Goal: Transaction & Acquisition: Obtain resource

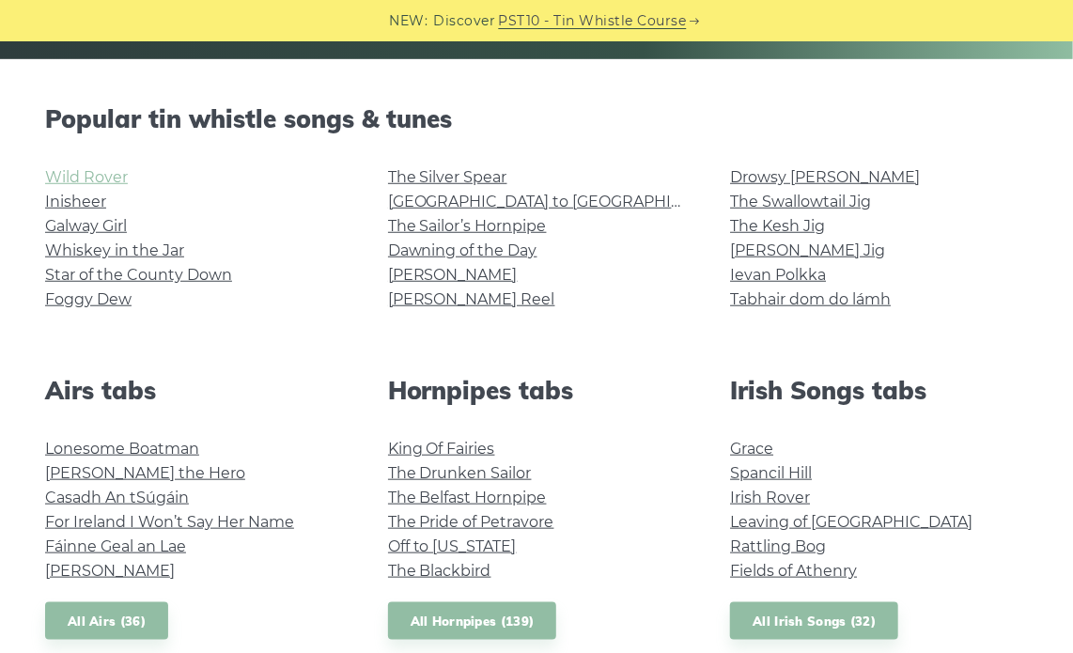
click at [88, 175] on link "Wild Rover" at bounding box center [86, 177] width 83 height 18
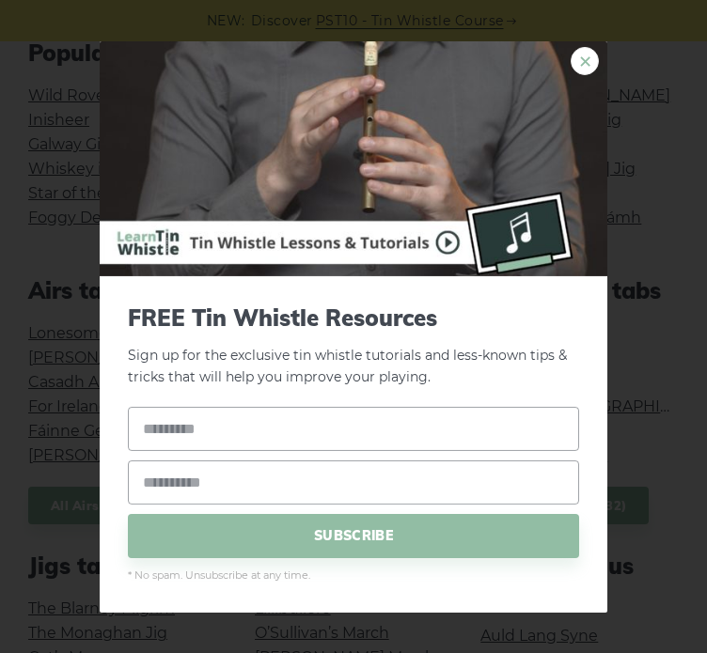
click at [592, 54] on link "×" at bounding box center [584, 60] width 28 height 28
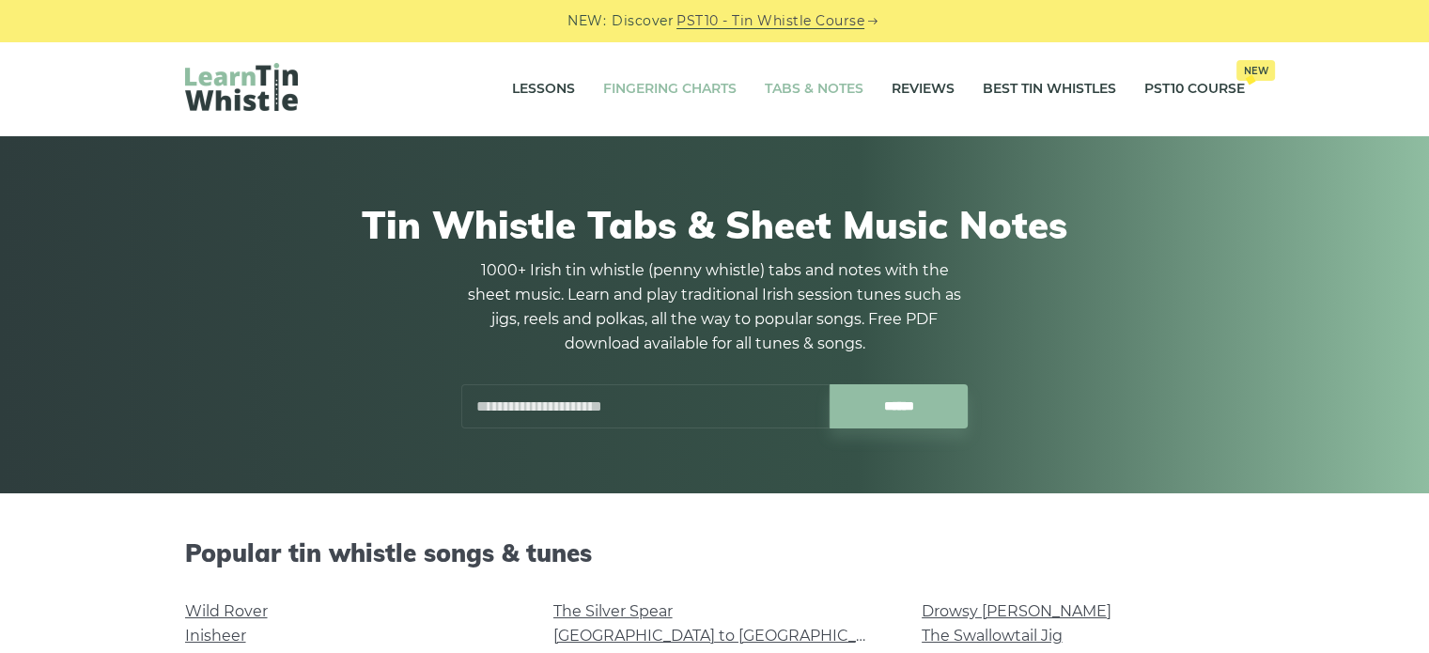
click at [708, 97] on link "Fingering Charts" at bounding box center [669, 89] width 133 height 47
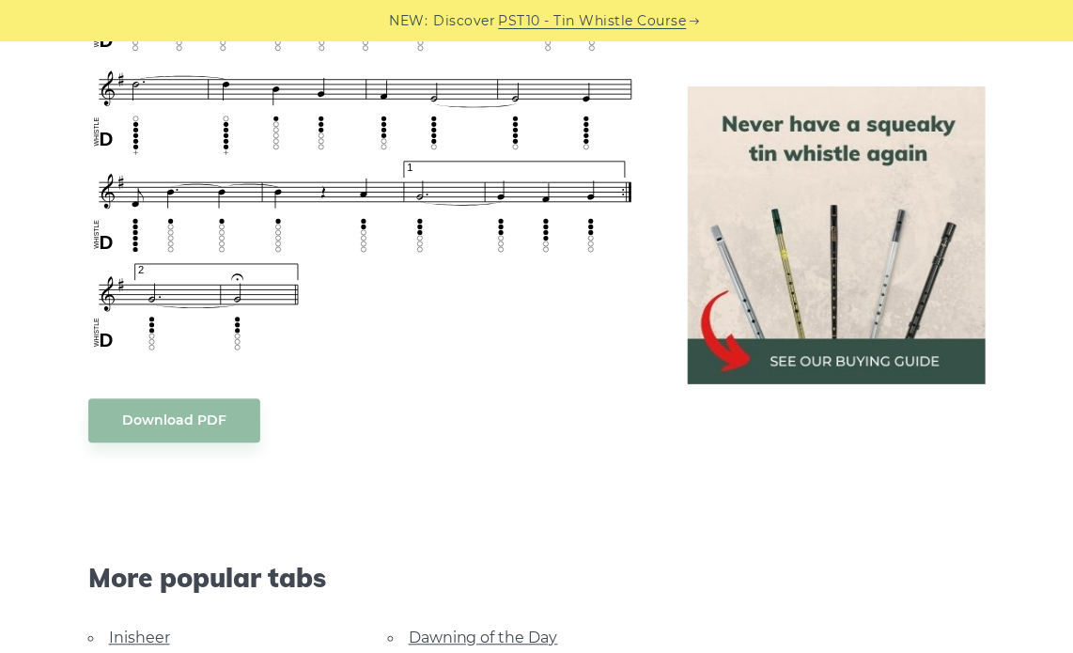
scroll to position [1293, 0]
click at [191, 416] on body "NEW: Discover PST10 - Tin Whistle Course Lessons Fingering Charts Tabs & Notes …" at bounding box center [536, 422] width 1073 height 3431
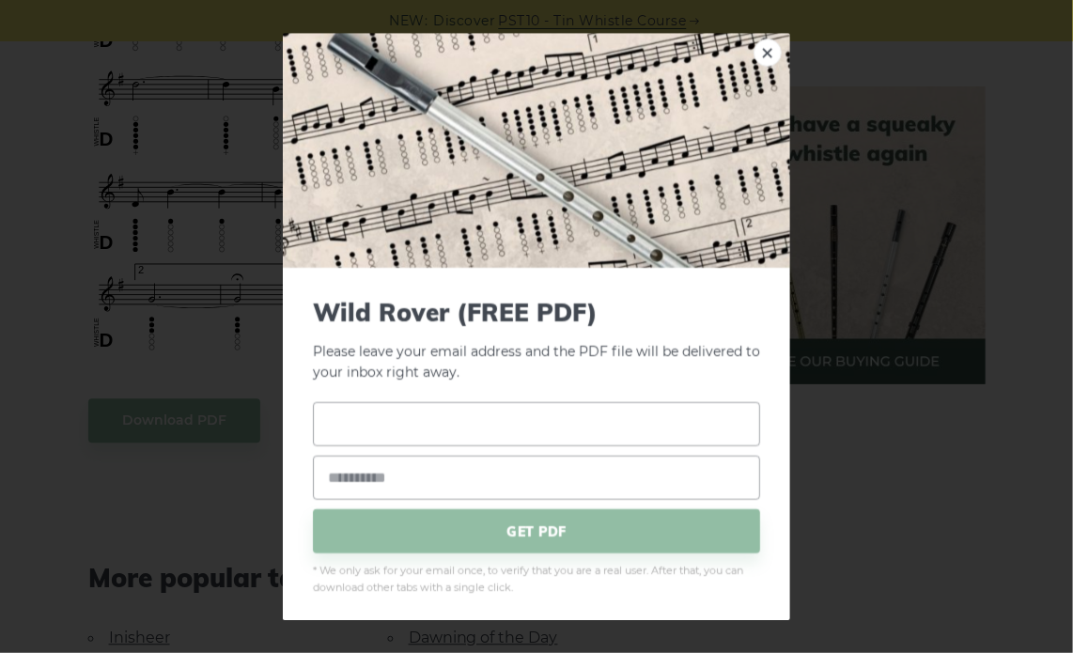
click at [488, 443] on input "text" at bounding box center [536, 424] width 447 height 44
type input "******"
type input "**********"
click at [506, 544] on span "GET PDF" at bounding box center [536, 531] width 447 height 44
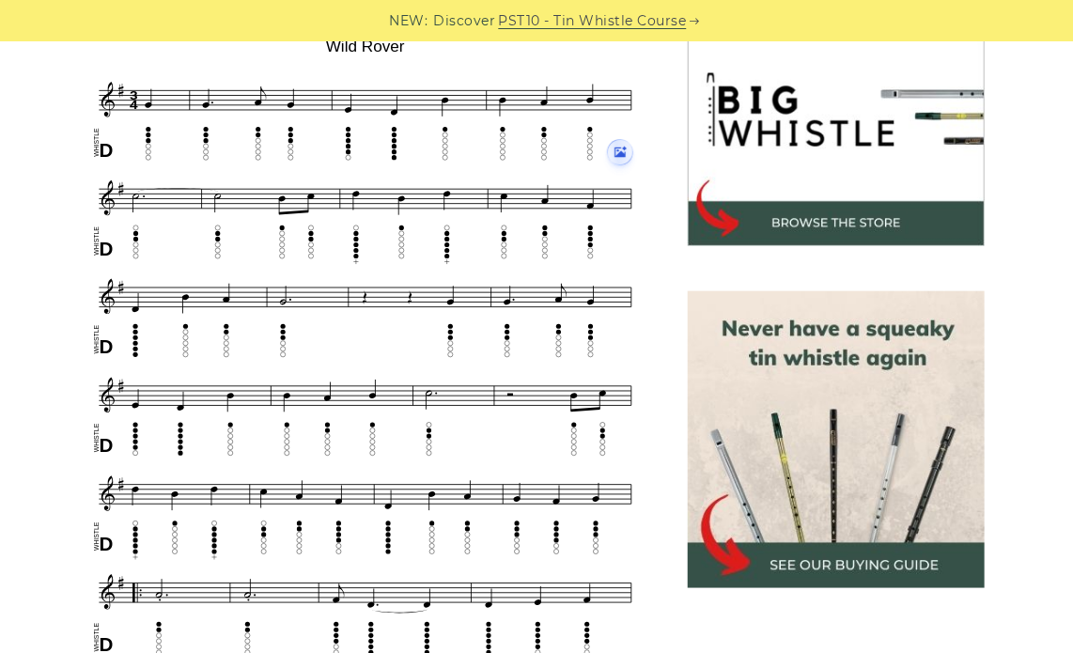
scroll to position [592, 0]
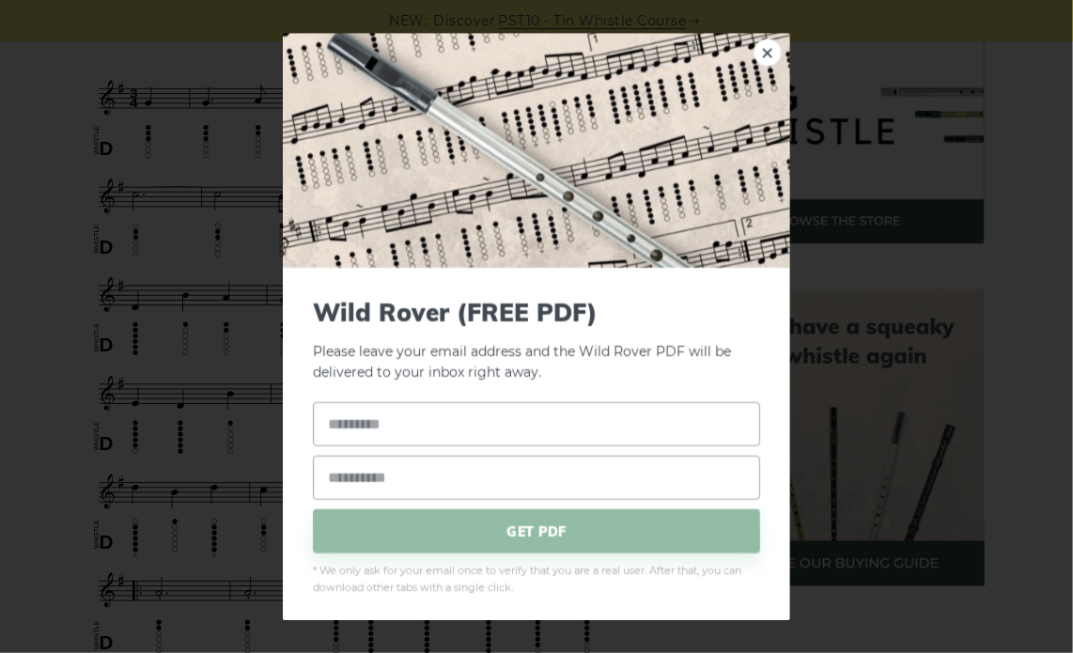
click at [67, 295] on div "× Wild Rover (FREE PDF) Please leave your email address and the Wild Rover PDF …" at bounding box center [536, 326] width 1073 height 653
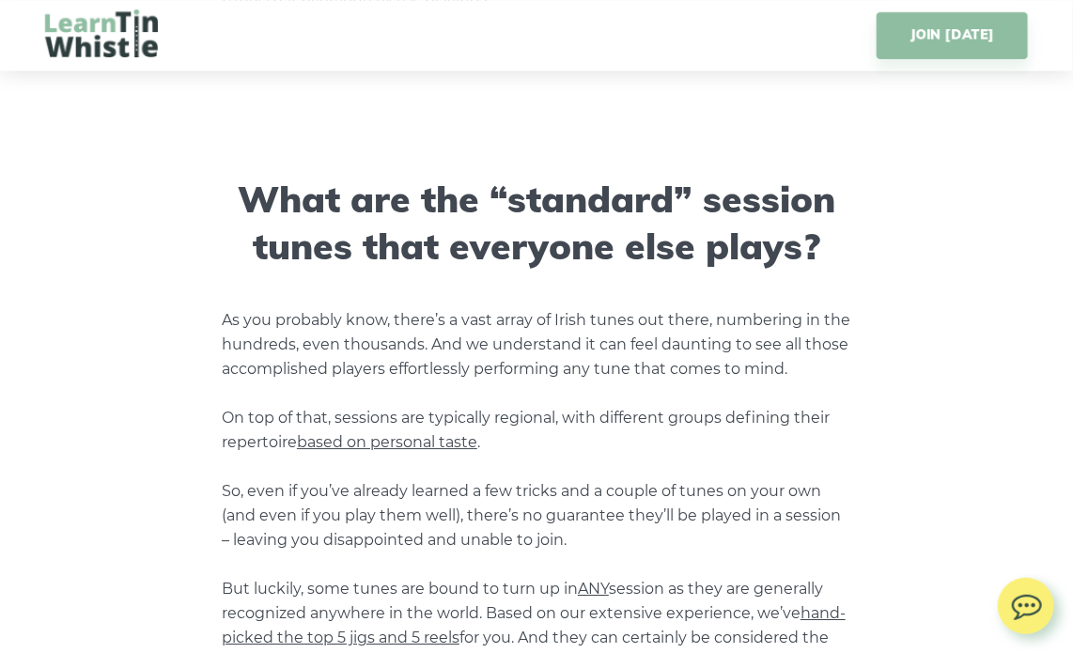
scroll to position [2054, 0]
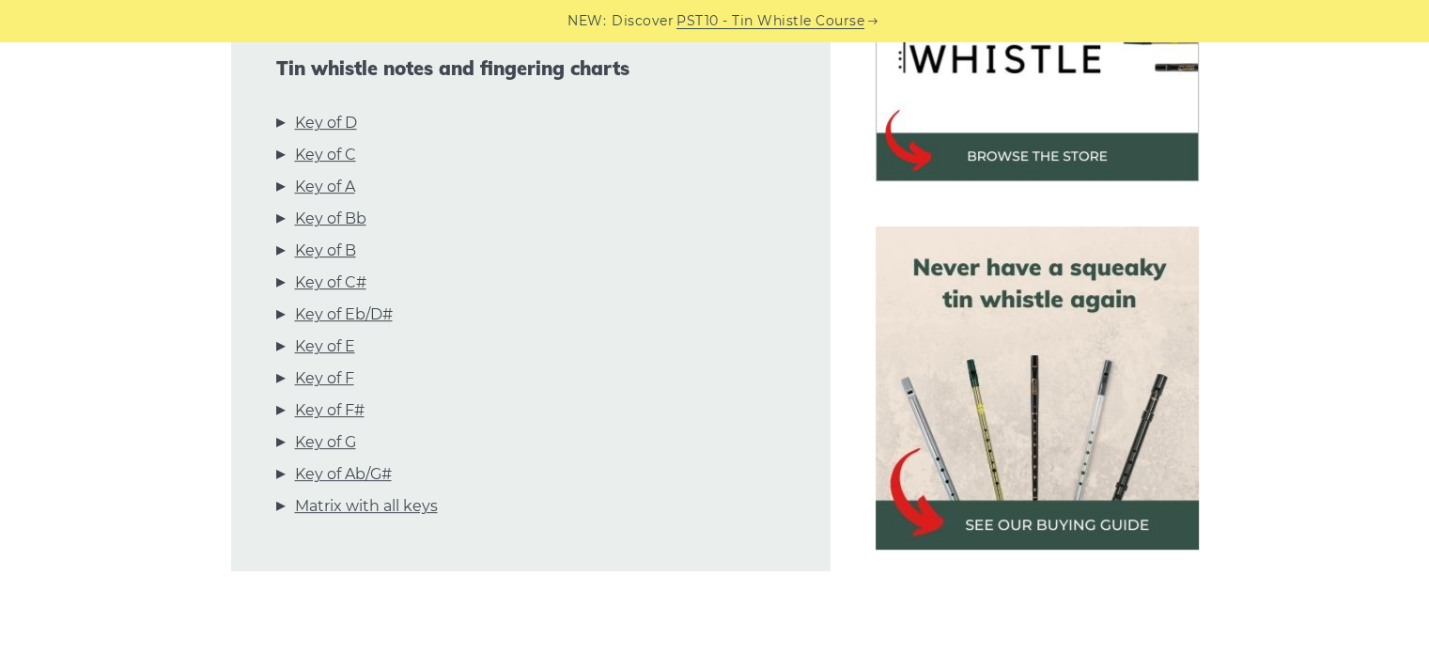
scroll to position [702, 0]
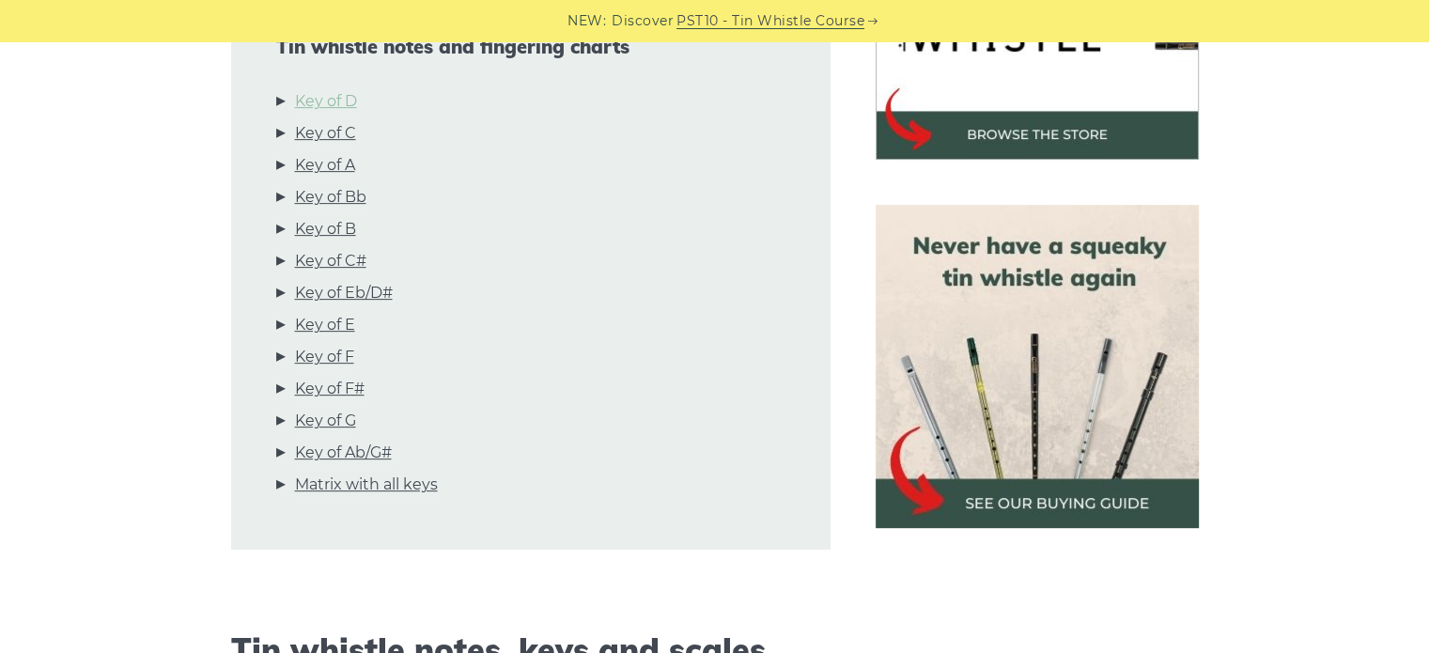
click at [341, 107] on link "Key of D" at bounding box center [326, 101] width 62 height 24
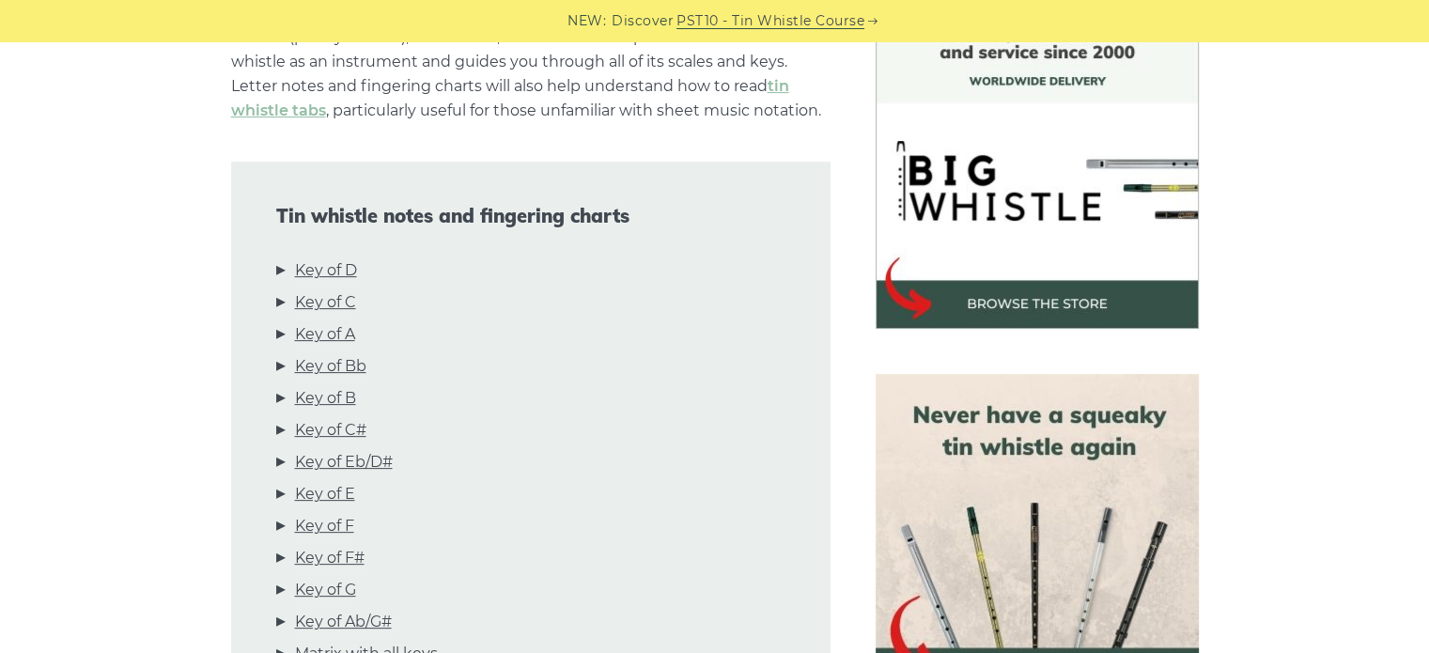
scroll to position [0, 0]
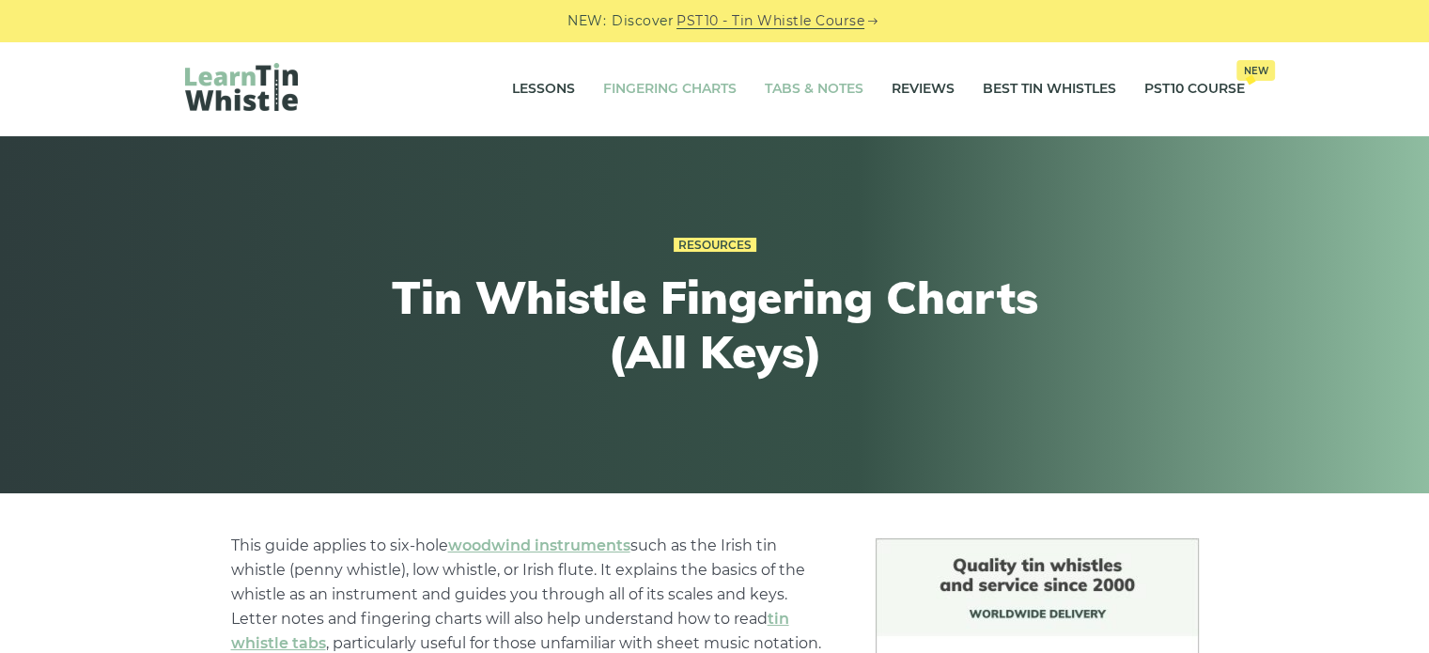
click at [827, 85] on link "Tabs & Notes" at bounding box center [814, 89] width 99 height 47
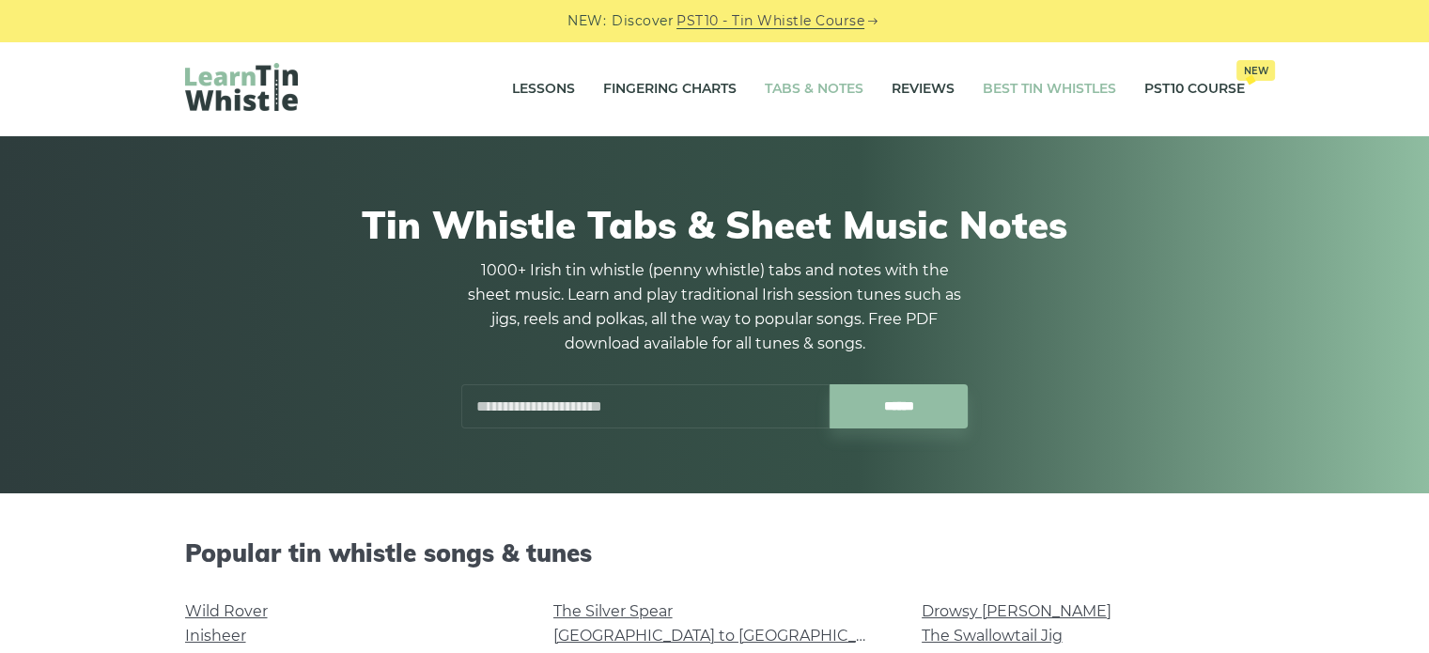
click at [1066, 84] on link "Best Tin Whistles" at bounding box center [1049, 89] width 133 height 47
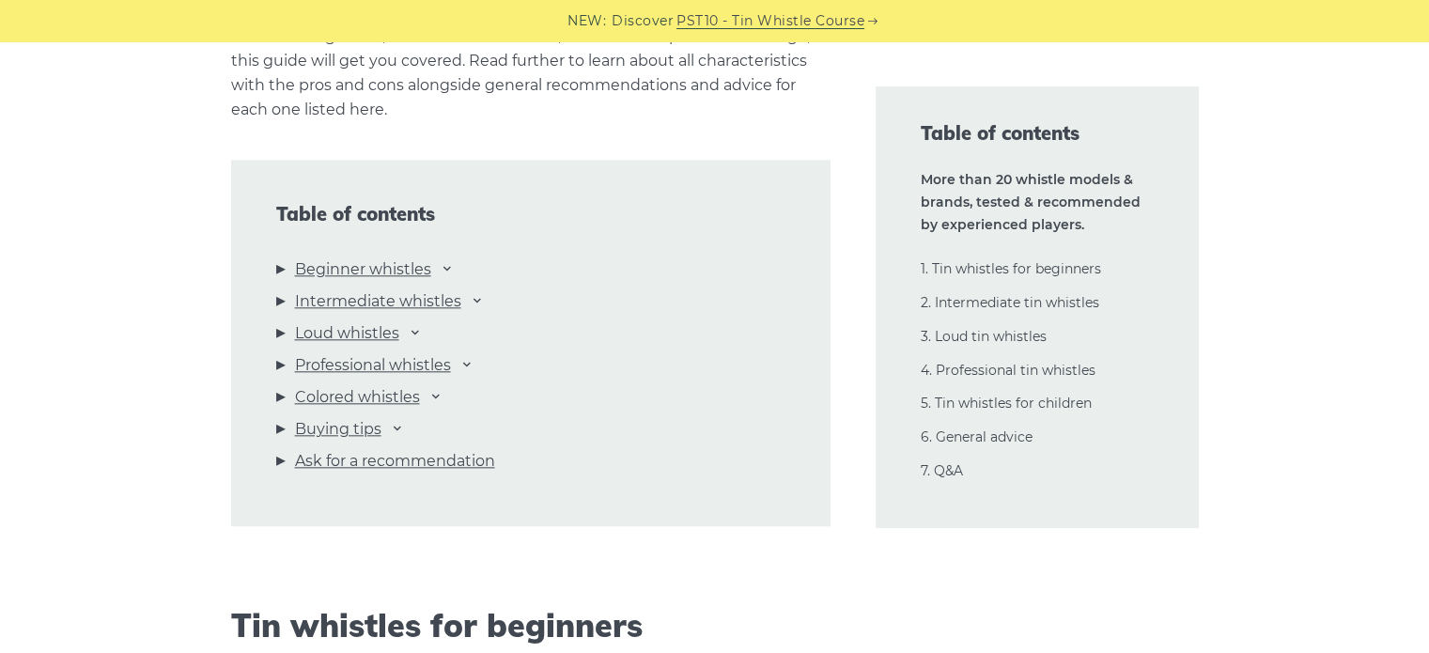
scroll to position [2062, 0]
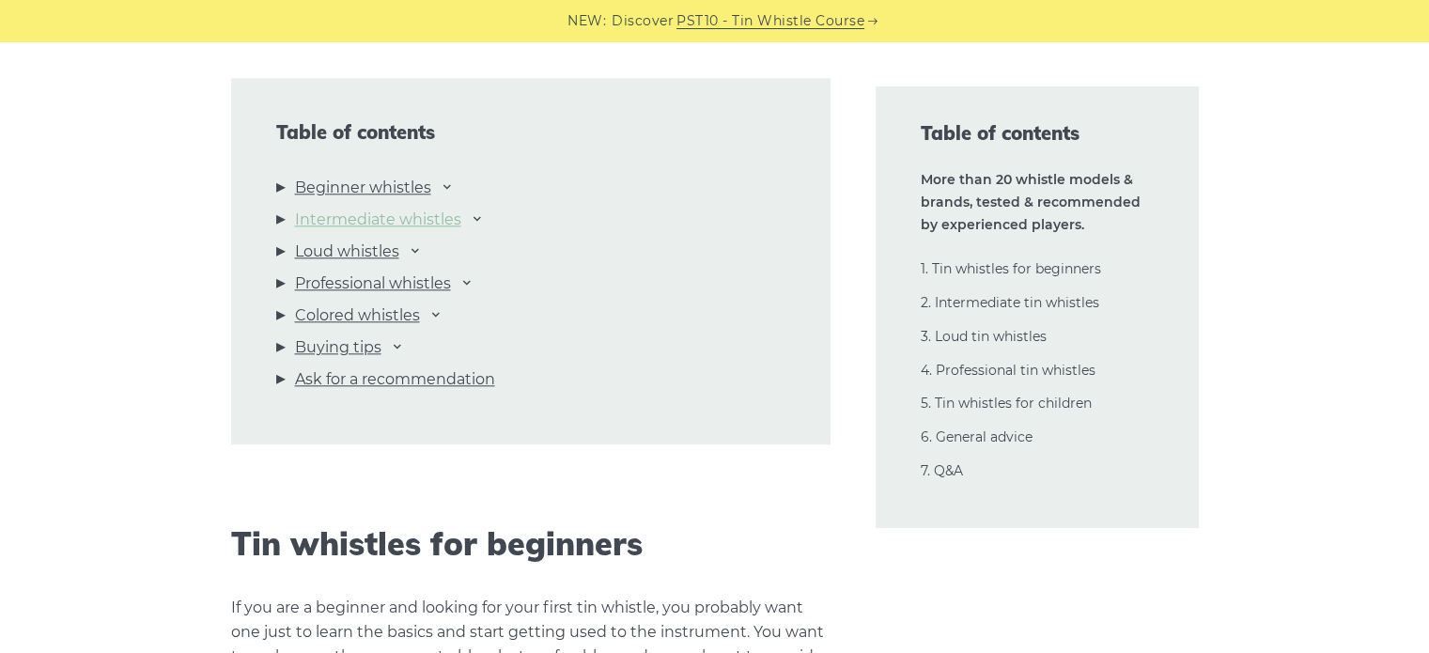
click at [430, 221] on link "Intermediate whistles" at bounding box center [378, 220] width 166 height 24
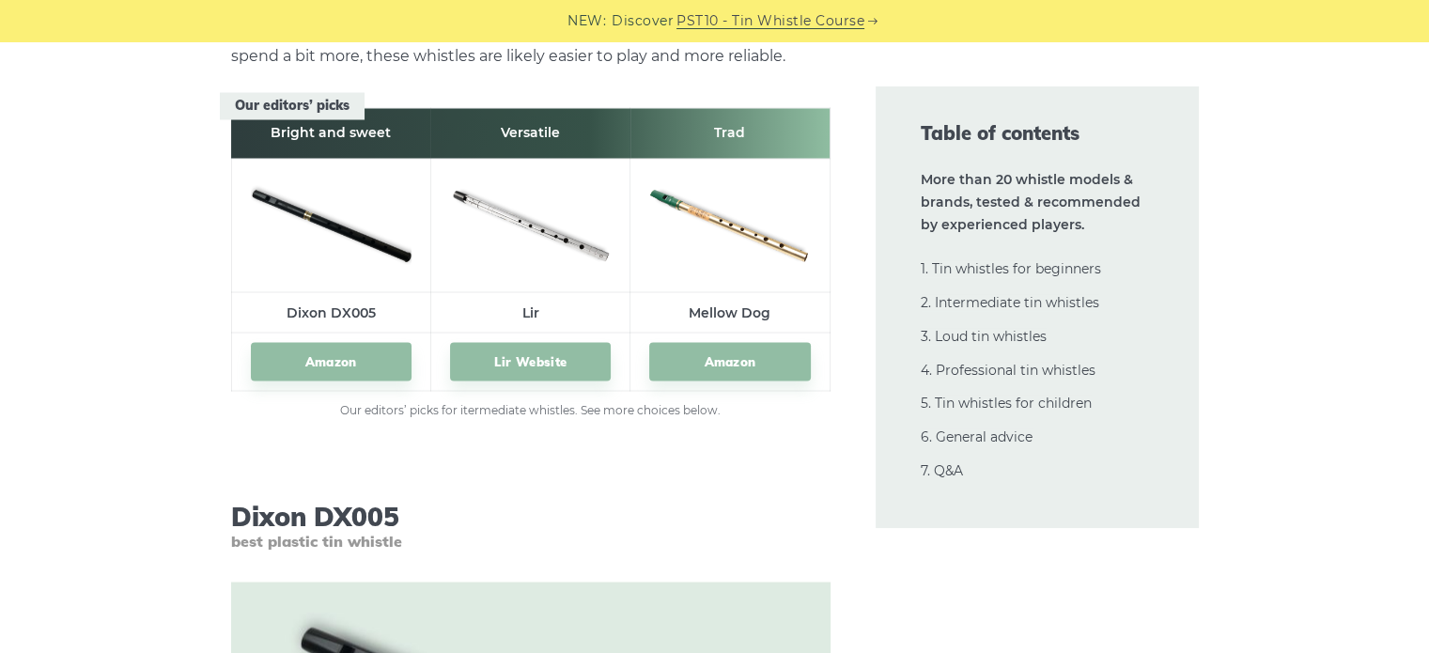
scroll to position [10531, 0]
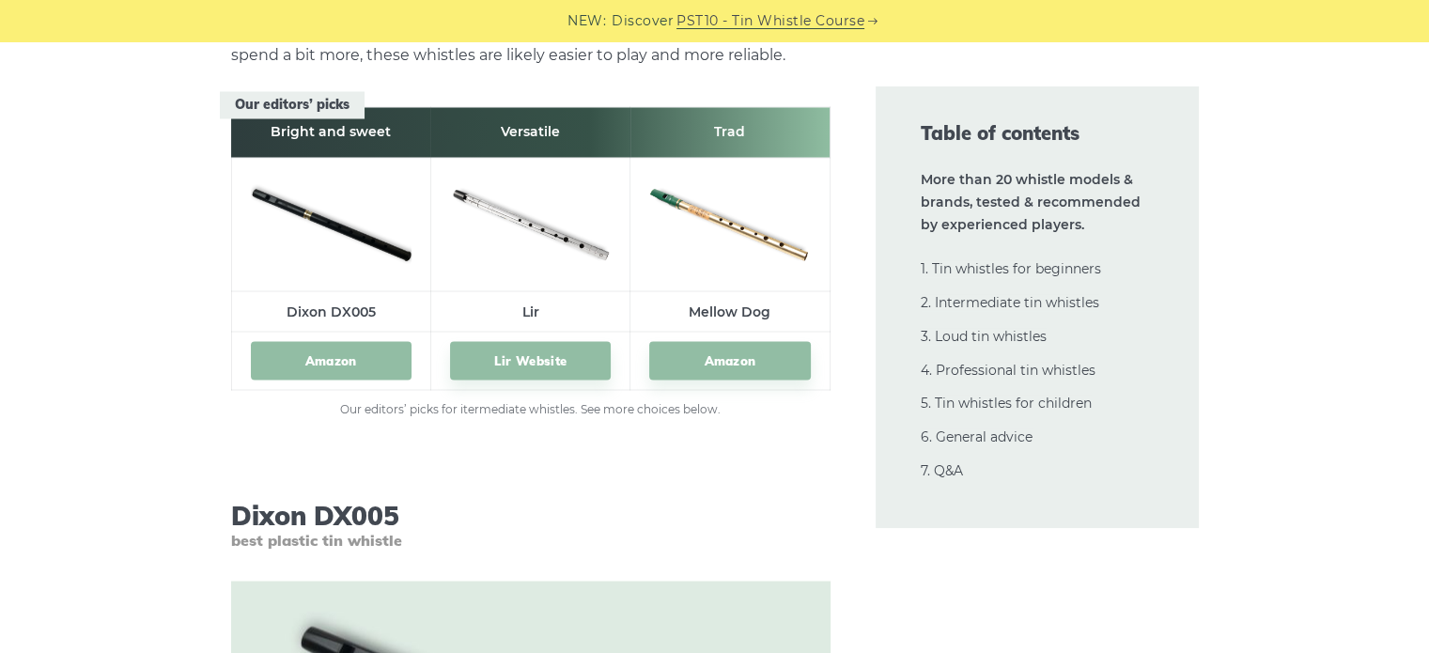
click at [365, 361] on link "Amazon" at bounding box center [331, 360] width 161 height 39
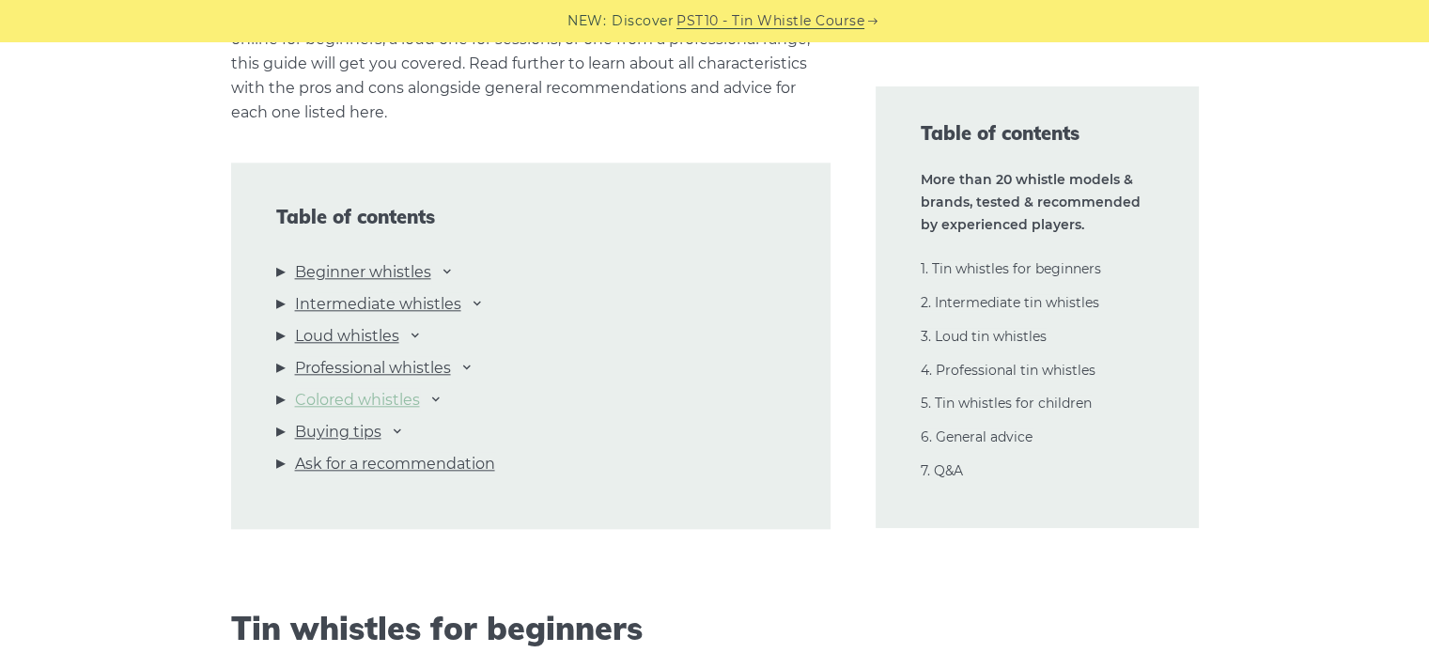
scroll to position [1972, 0]
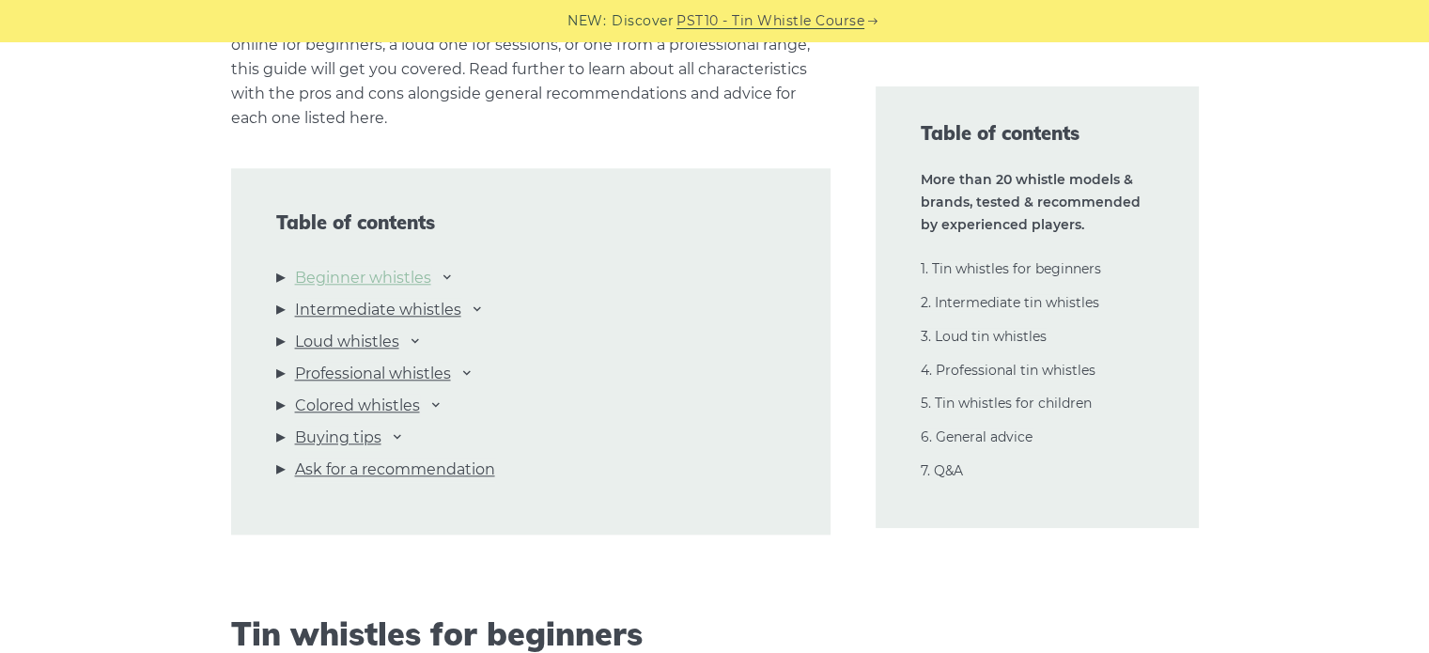
click at [431, 276] on link "Beginner whistles" at bounding box center [363, 278] width 136 height 24
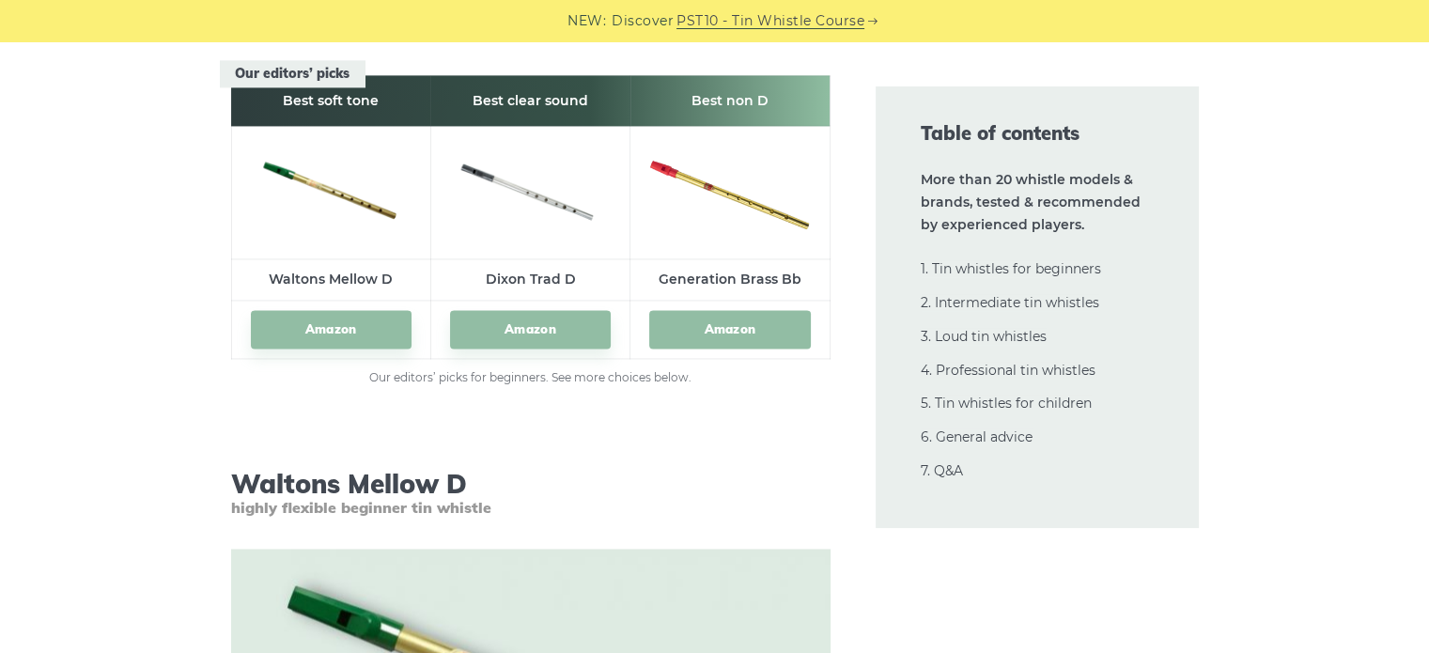
scroll to position [2791, 0]
click at [346, 337] on link "Amazon" at bounding box center [331, 330] width 161 height 39
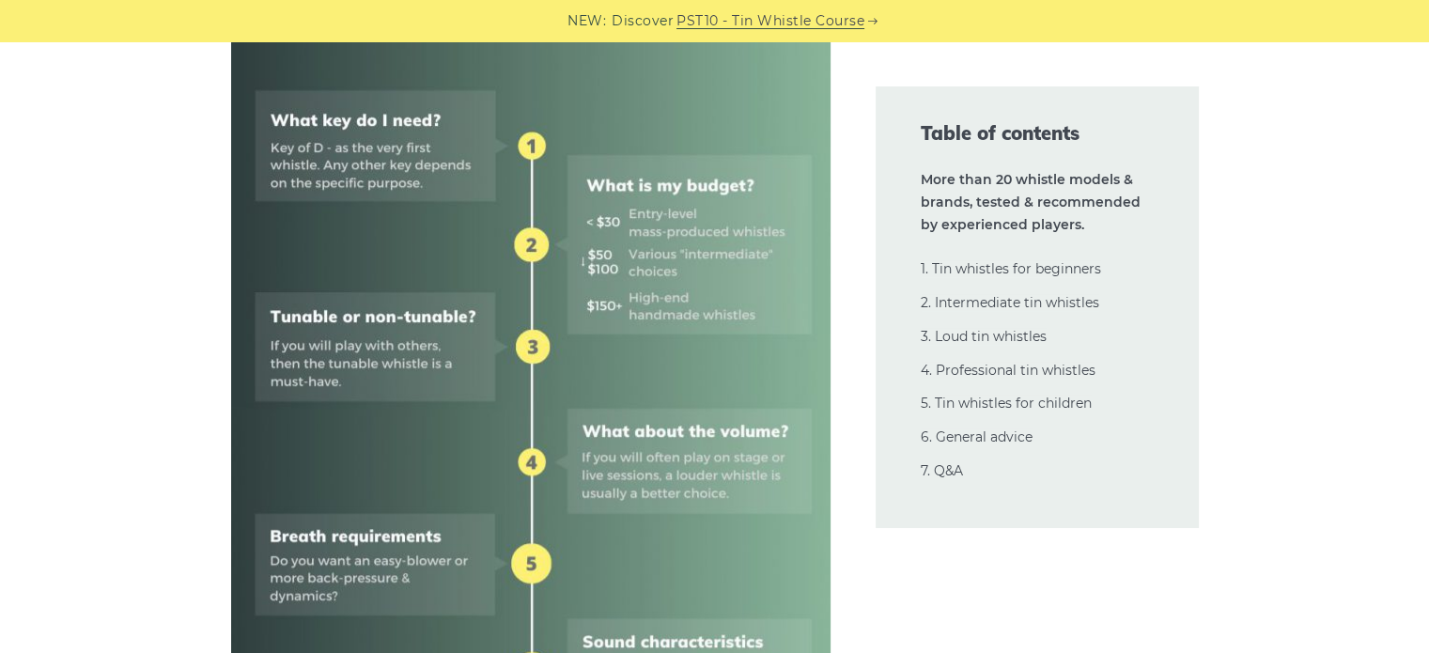
scroll to position [0, 0]
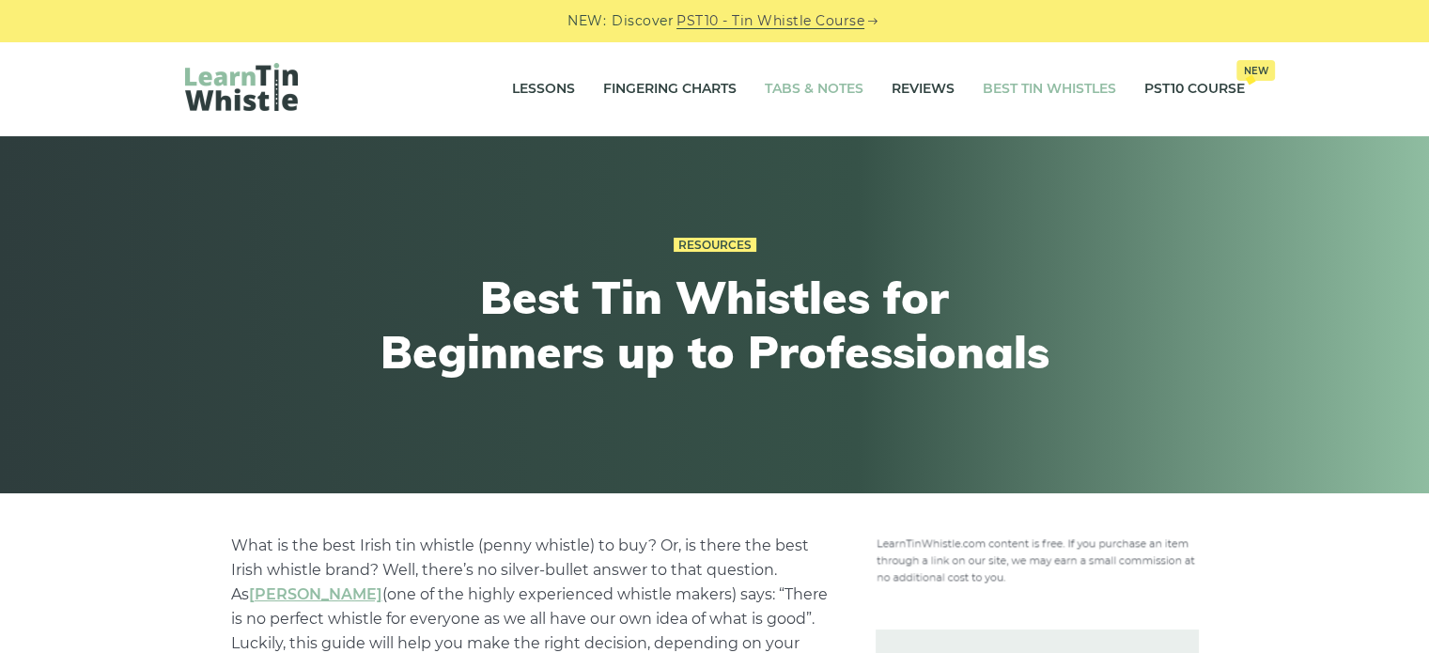
click at [832, 81] on link "Tabs & Notes" at bounding box center [814, 89] width 99 height 47
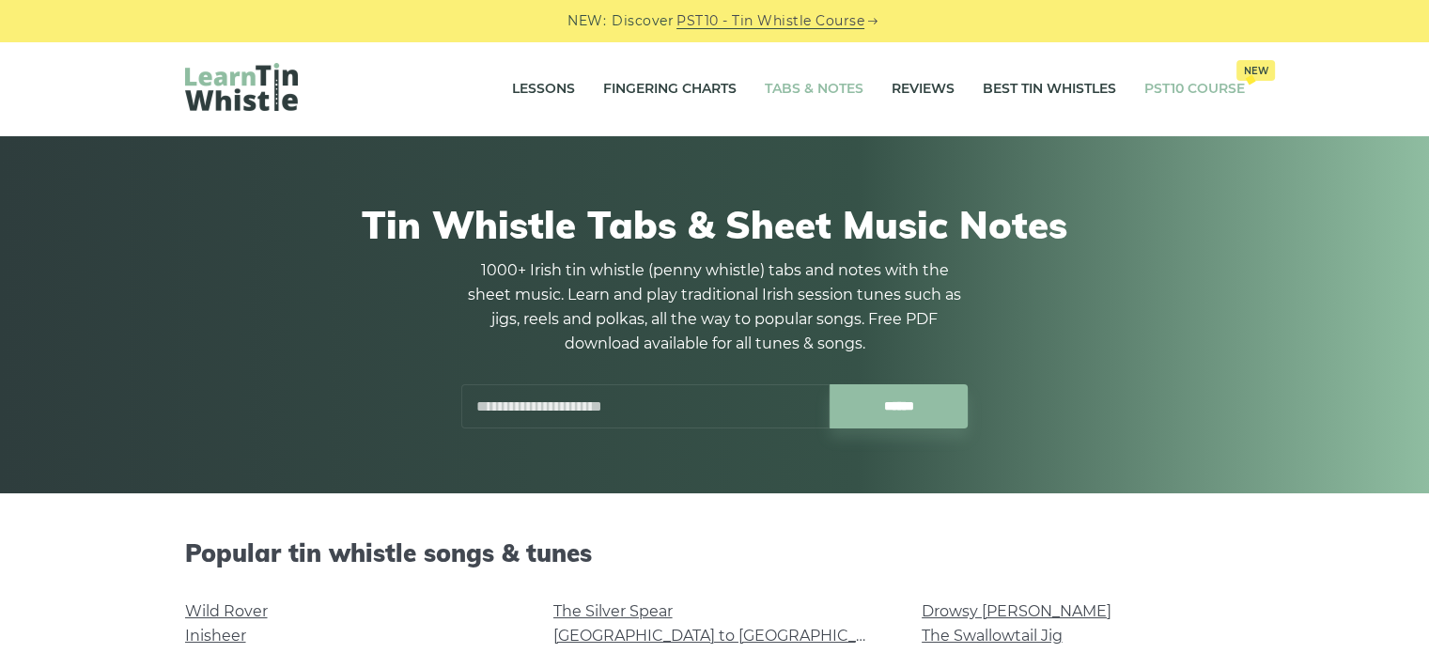
click at [1200, 89] on link "PST10 Course New" at bounding box center [1194, 89] width 101 height 47
click at [790, 93] on link "Tabs & Notes" at bounding box center [814, 89] width 99 height 47
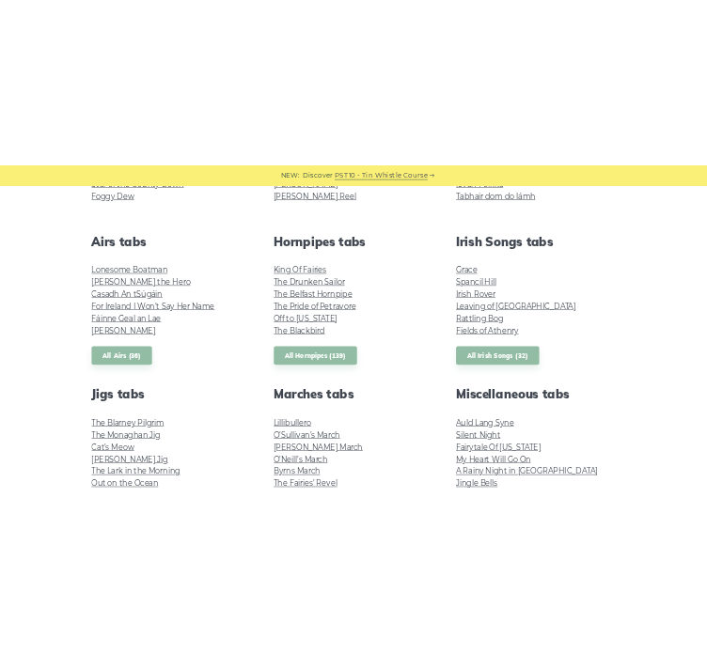
scroll to position [661, 0]
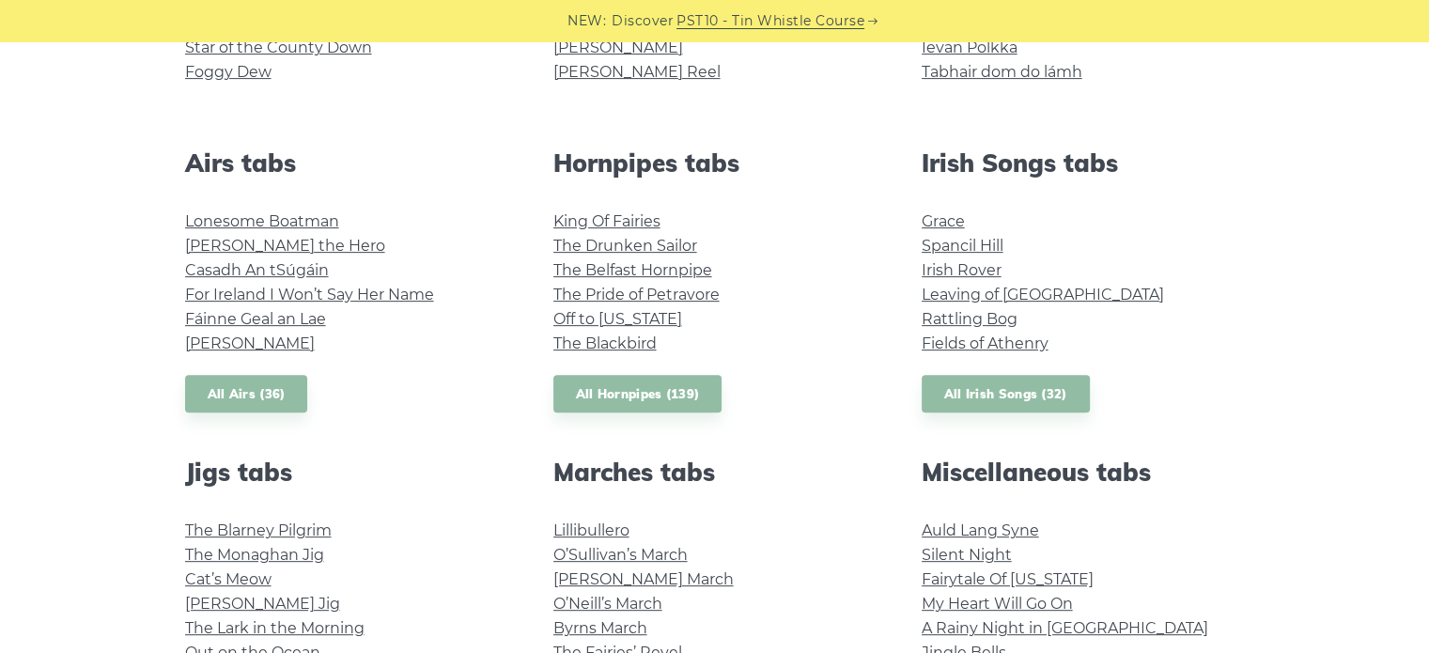
click at [635, 210] on li "King Of Fairies" at bounding box center [714, 222] width 323 height 24
click at [635, 218] on link "King Of Fairies" at bounding box center [606, 221] width 107 height 18
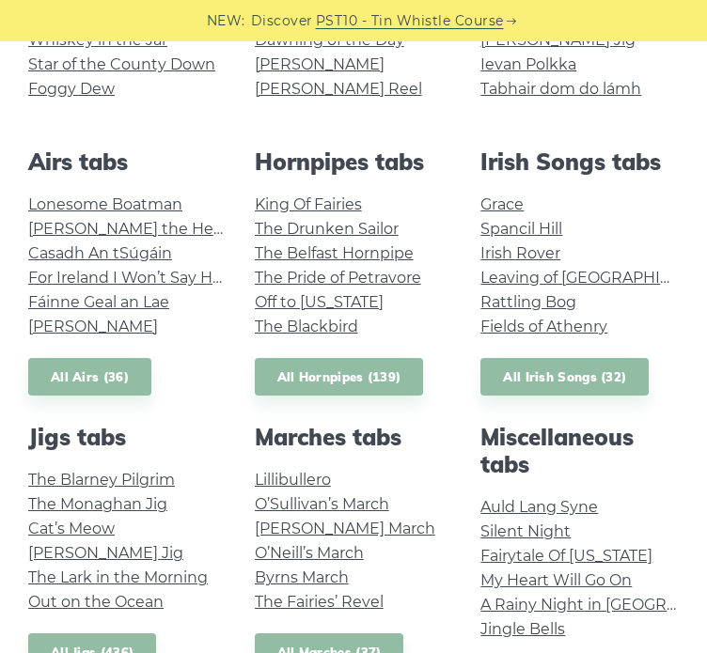
scroll to position [564, 0]
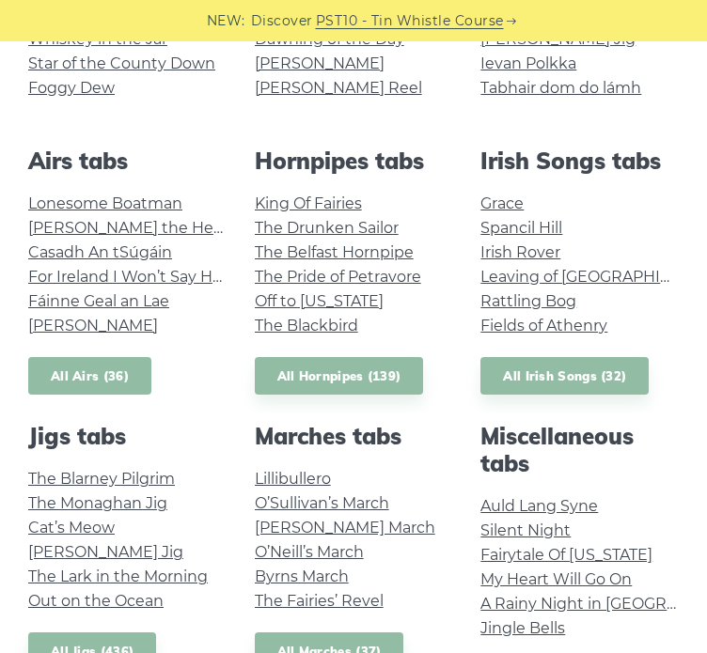
click at [101, 392] on link "All Airs (36)" at bounding box center [89, 376] width 123 height 39
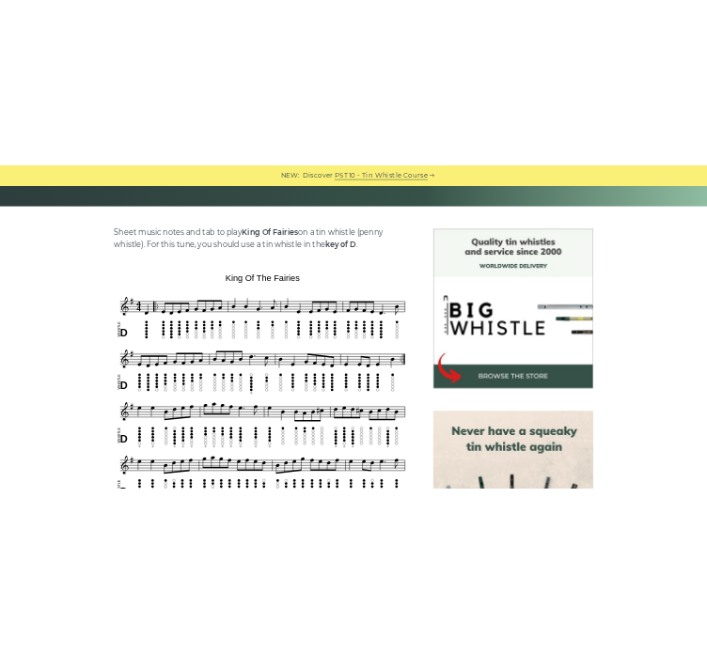
scroll to position [413, 0]
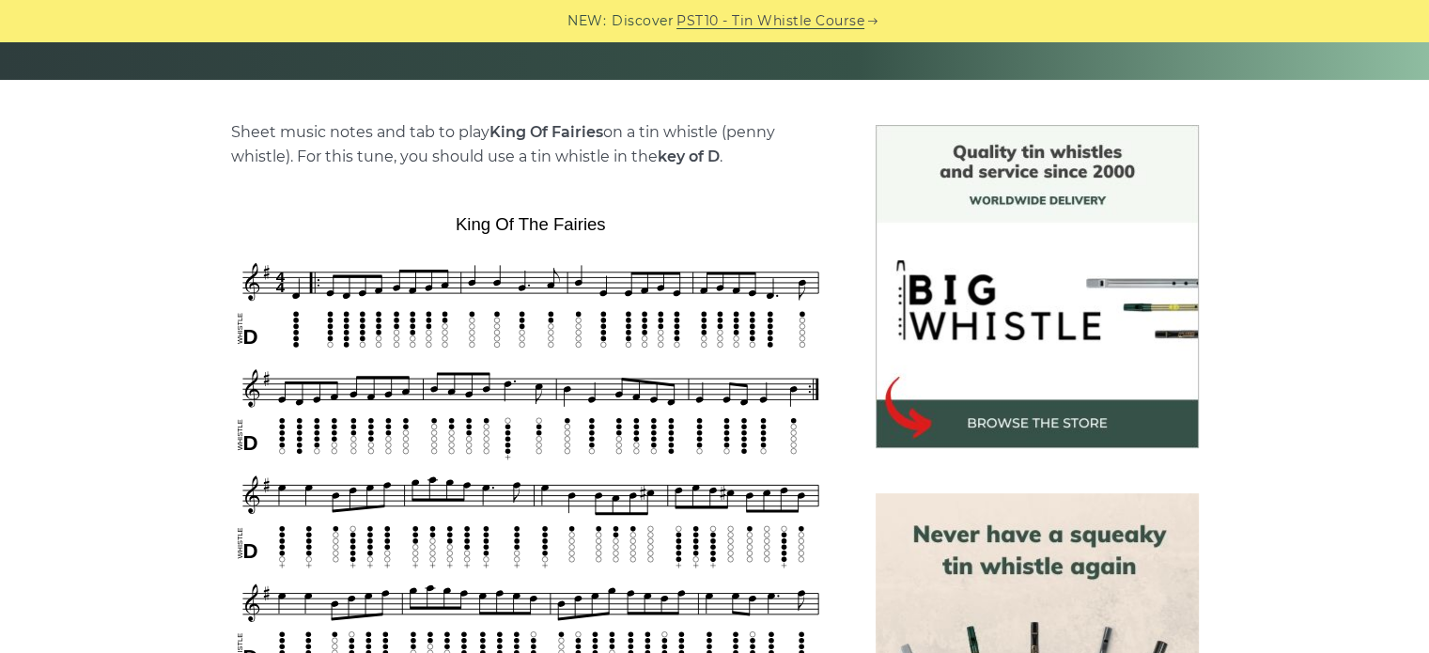
click at [582, 221] on img at bounding box center [530, 550] width 599 height 684
drag, startPoint x: 601, startPoint y: 138, endPoint x: 492, endPoint y: 130, distance: 109.3
click at [492, 130] on strong "King Of Fairies" at bounding box center [547, 132] width 114 height 18
copy strong "King Of Fairies"
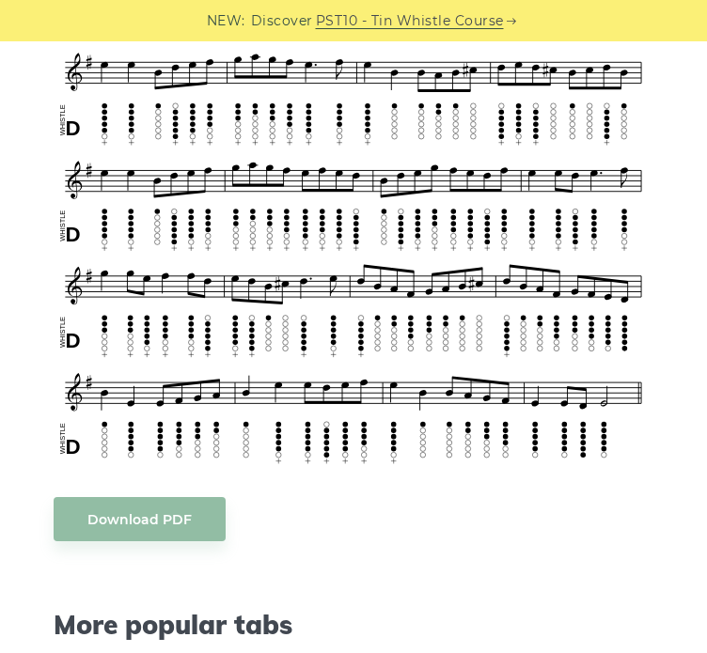
scroll to position [748, 0]
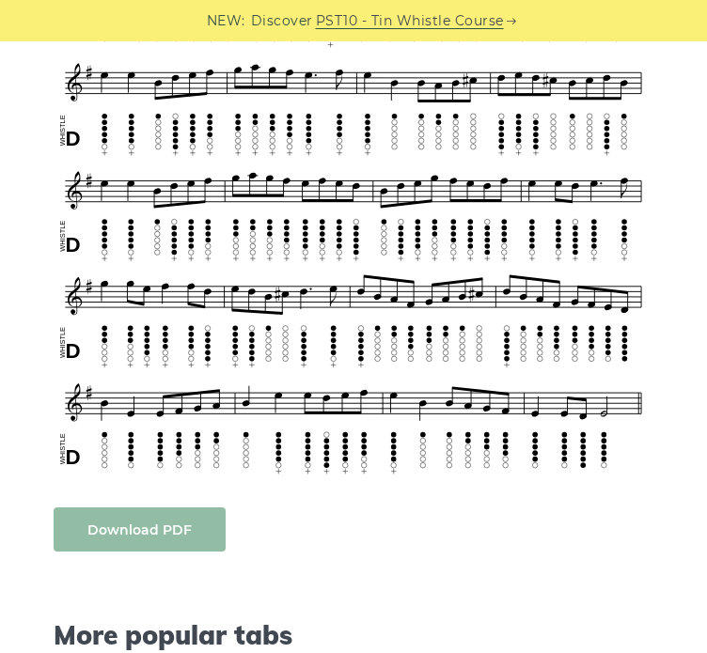
click at [158, 521] on link "Download PDF" at bounding box center [140, 529] width 172 height 44
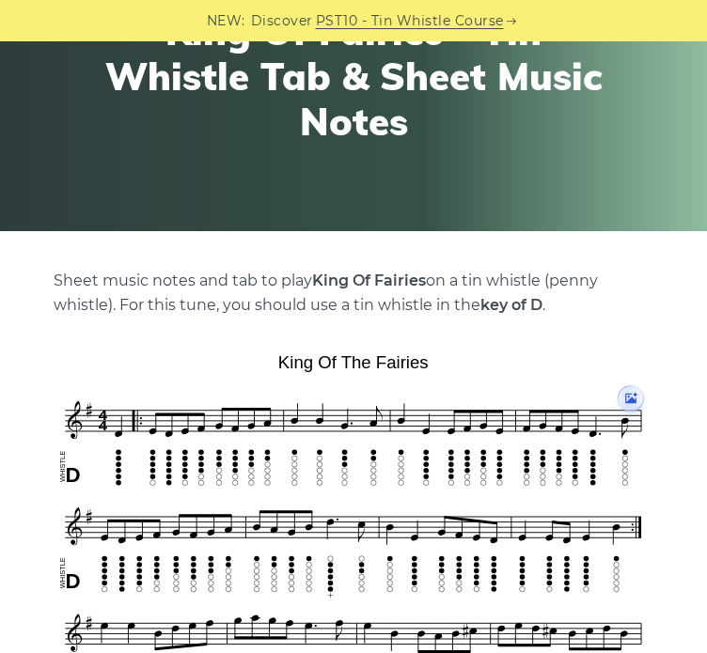
scroll to position [0, 0]
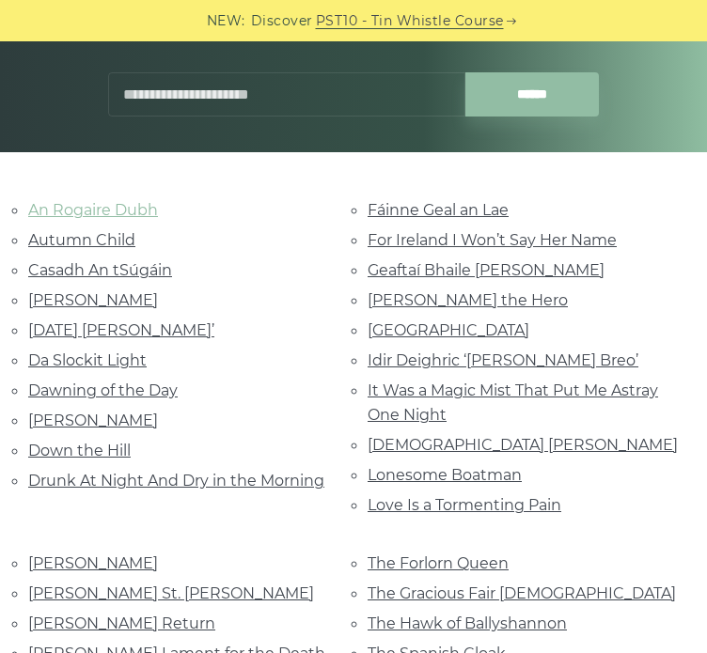
click at [105, 212] on link "An Rogaire Dubh" at bounding box center [93, 210] width 130 height 18
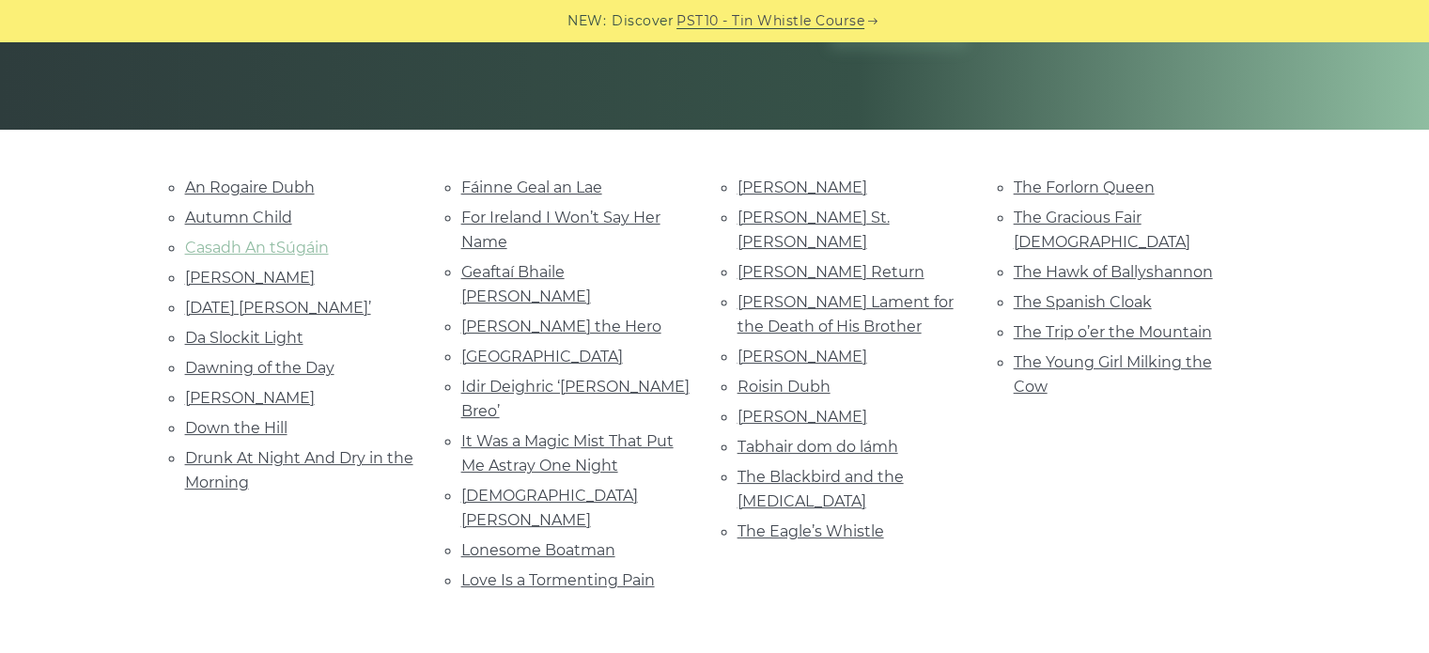
scroll to position [361, 0]
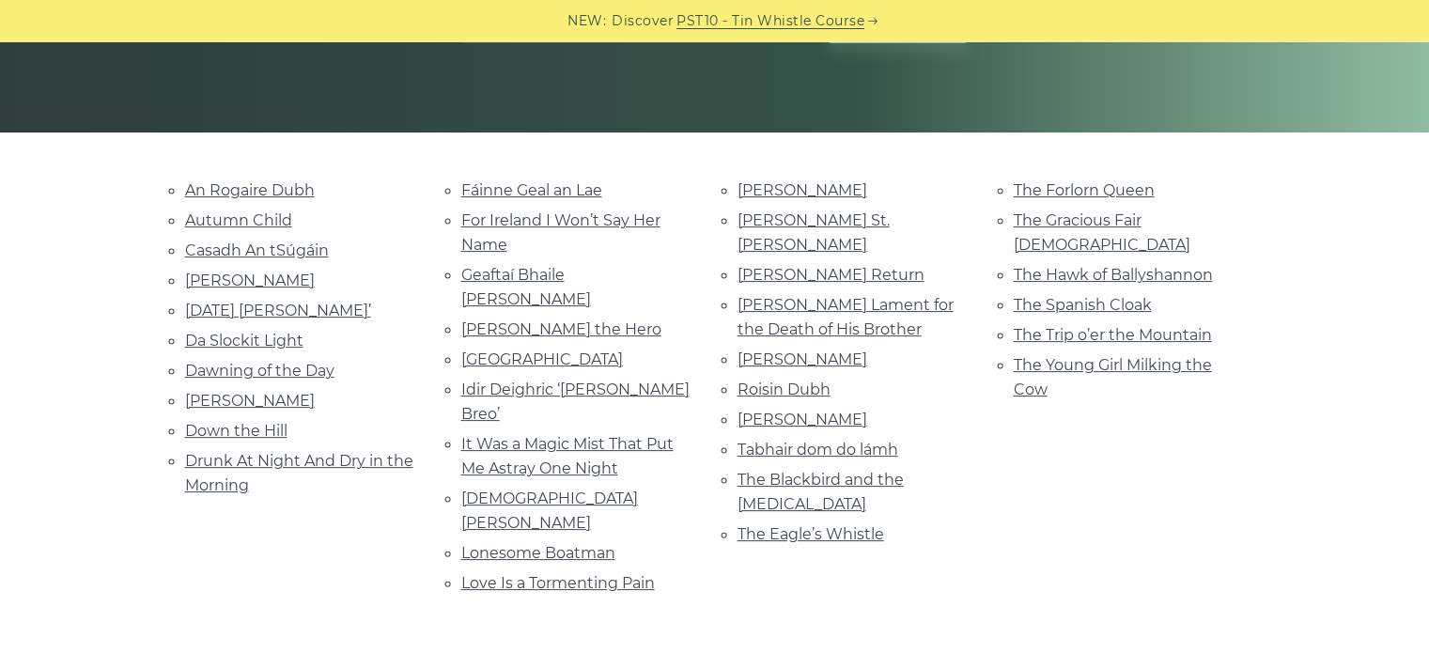
click at [126, 267] on div "An Rogaire Dubh Autumn Child [GEOGRAPHIC_DATA] [PERSON_NAME] [DATE] [PERSON_NAM…" at bounding box center [714, 412] width 1429 height 468
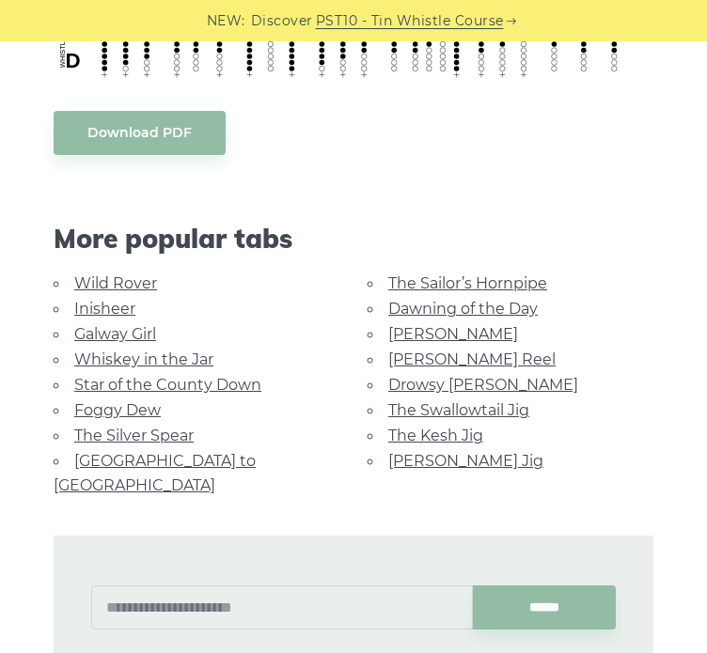
scroll to position [1640, 0]
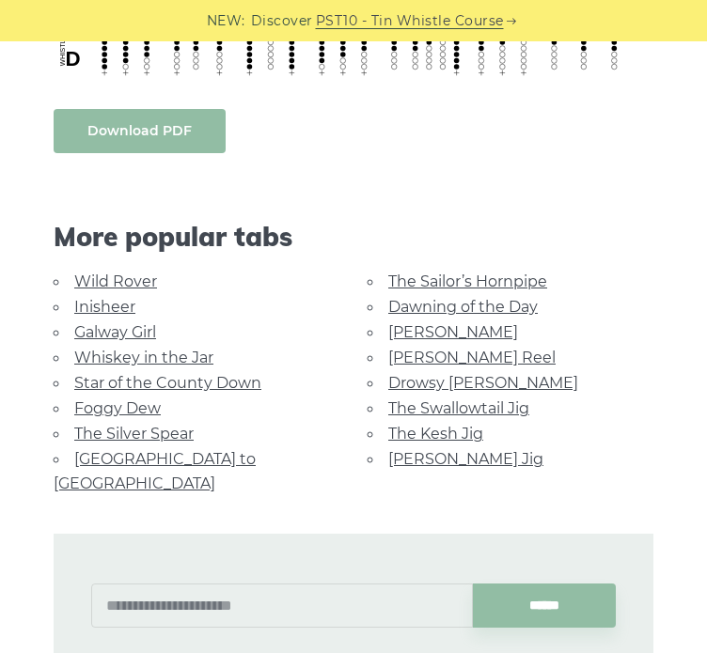
click at [129, 131] on link "Download PDF" at bounding box center [140, 131] width 172 height 44
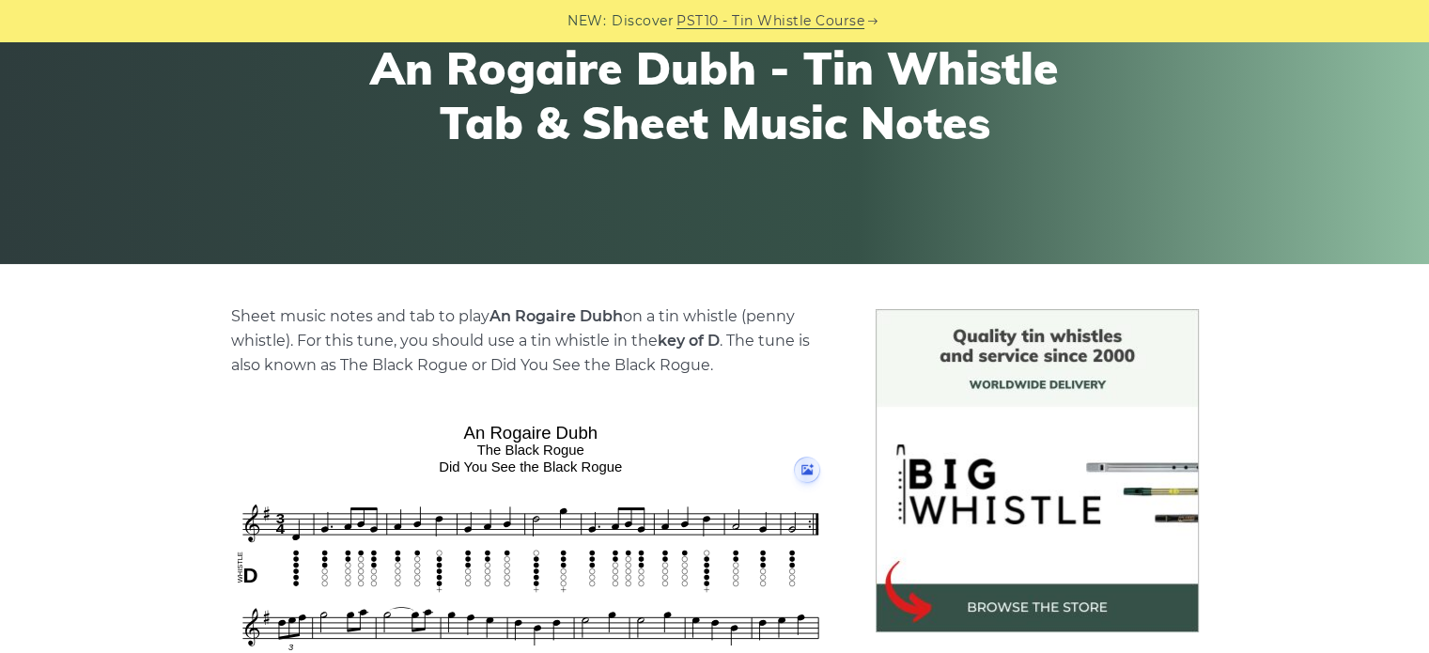
scroll to position [228, 0]
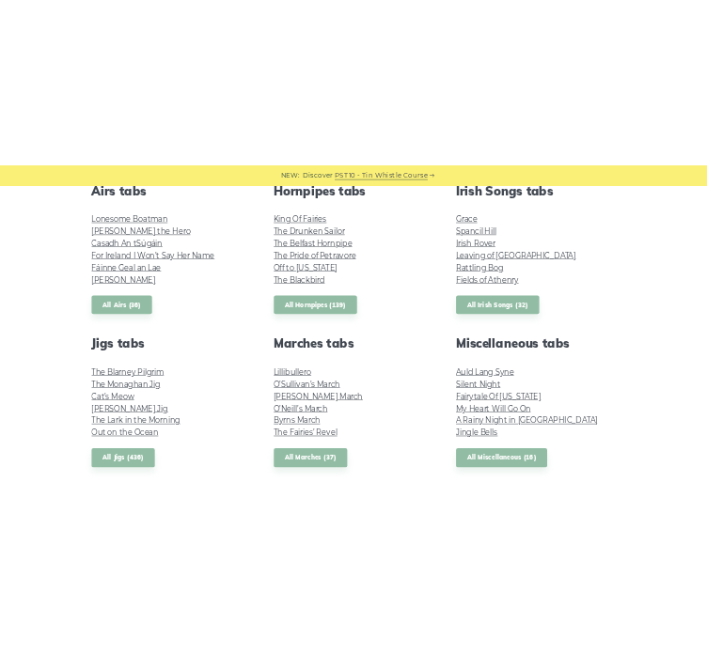
scroll to position [775, 0]
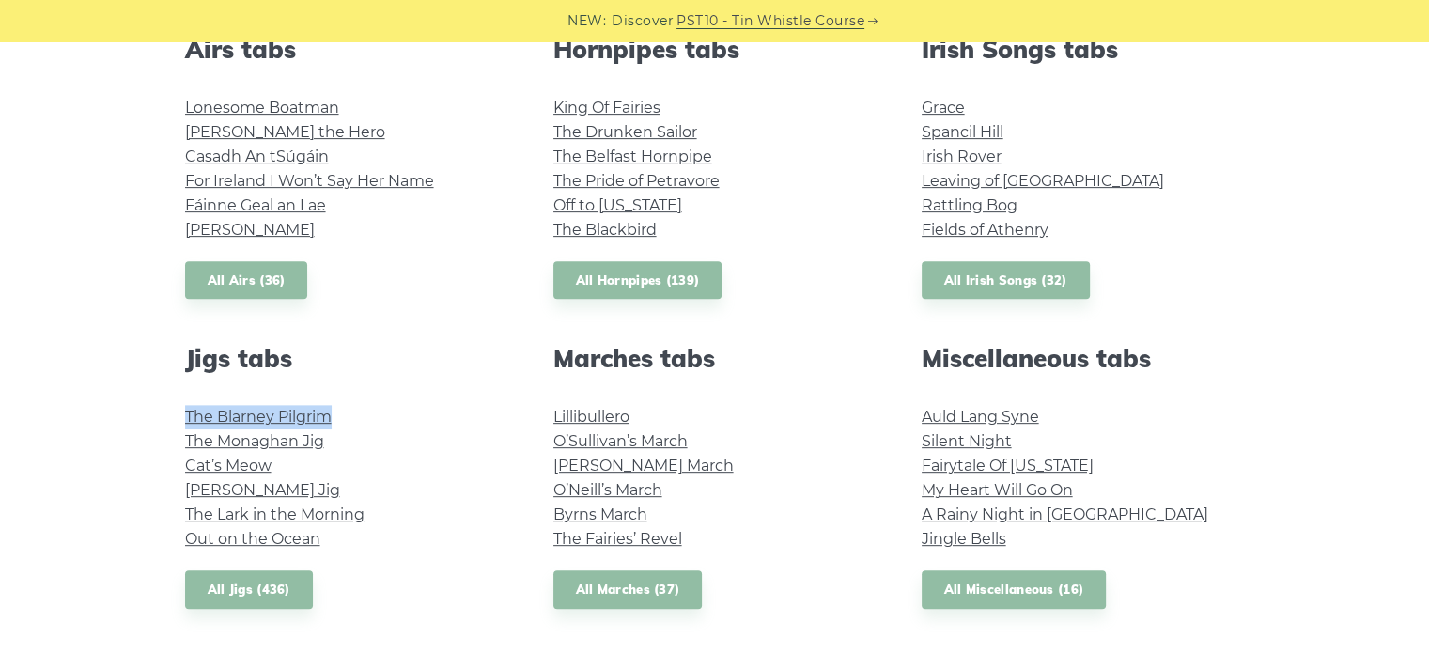
drag, startPoint x: 364, startPoint y: 417, endPoint x: 188, endPoint y: 409, distance: 175.9
click at [188, 409] on li "The Blarney Pilgrim" at bounding box center [346, 417] width 323 height 24
copy link "The Blarney Pilgrim"
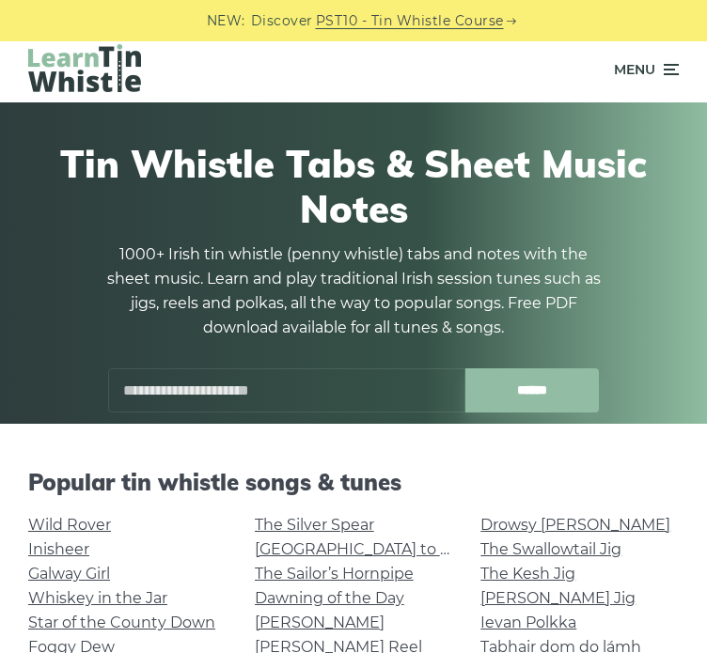
scroll to position [0, 0]
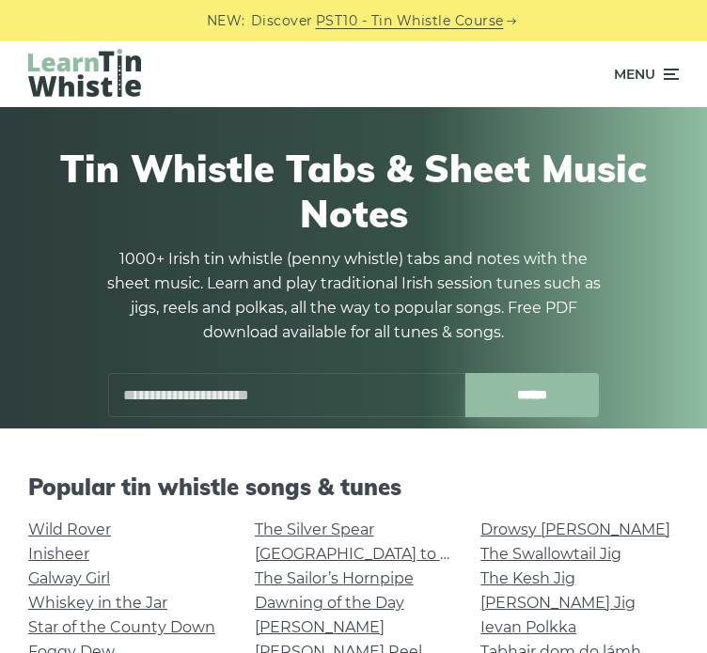
click at [255, 392] on input "text" at bounding box center [286, 395] width 357 height 44
click at [465, 373] on input "******" at bounding box center [532, 395] width 134 height 44
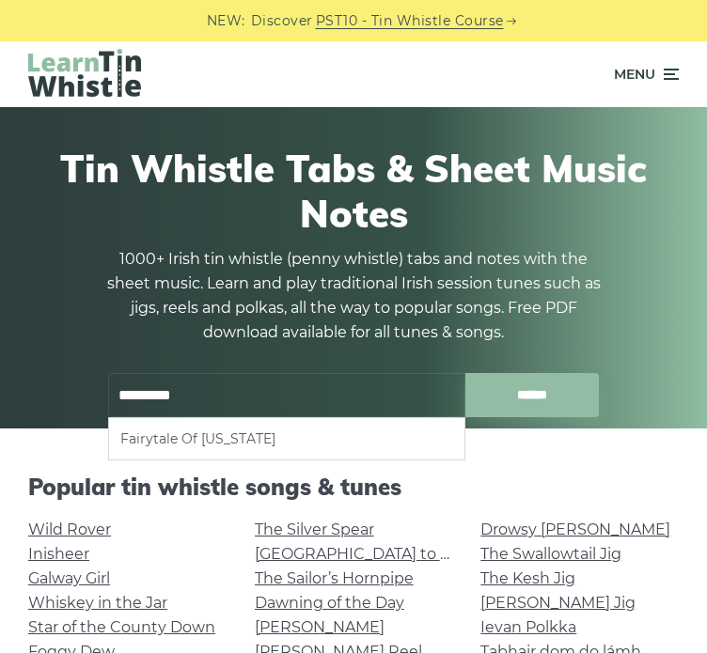
click at [239, 435] on li "Fairytale Of New York" at bounding box center [286, 438] width 333 height 23
type input "**********"
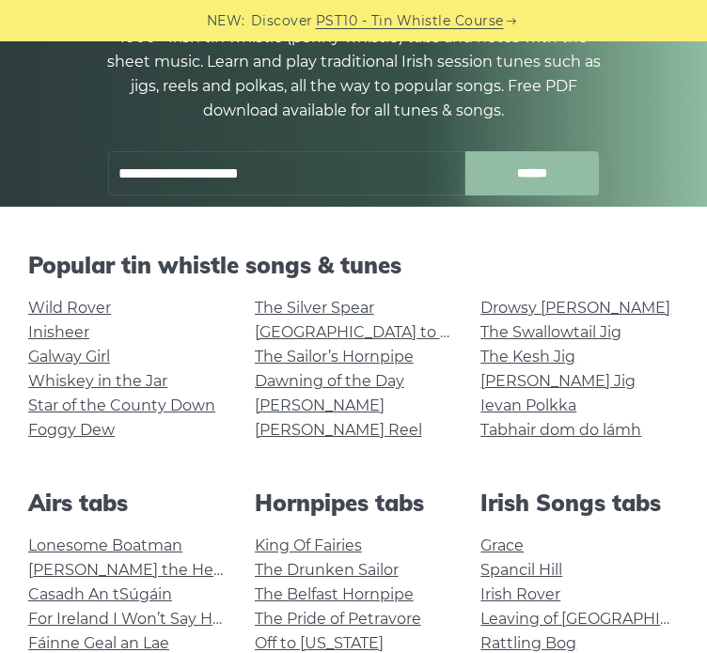
scroll to position [218, 0]
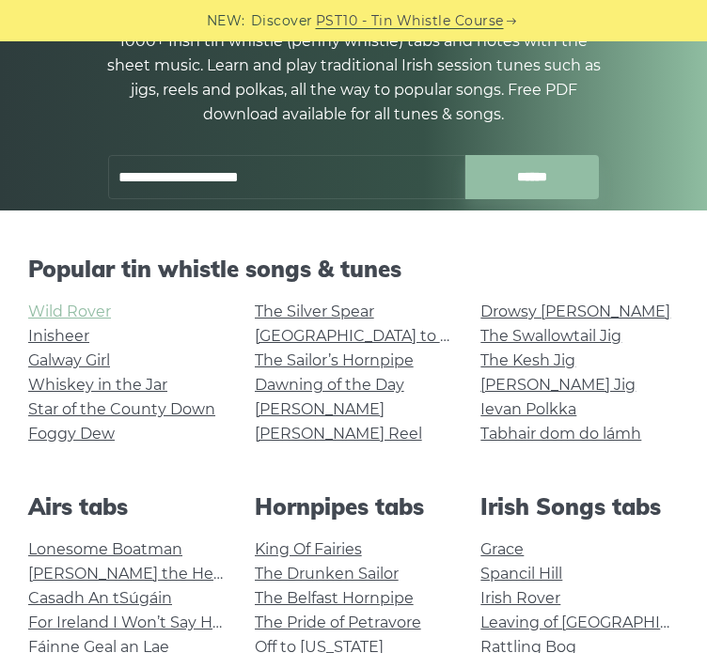
click at [83, 315] on link "Wild Rover" at bounding box center [69, 312] width 83 height 18
click at [75, 344] on link "Inisheer" at bounding box center [58, 336] width 61 height 18
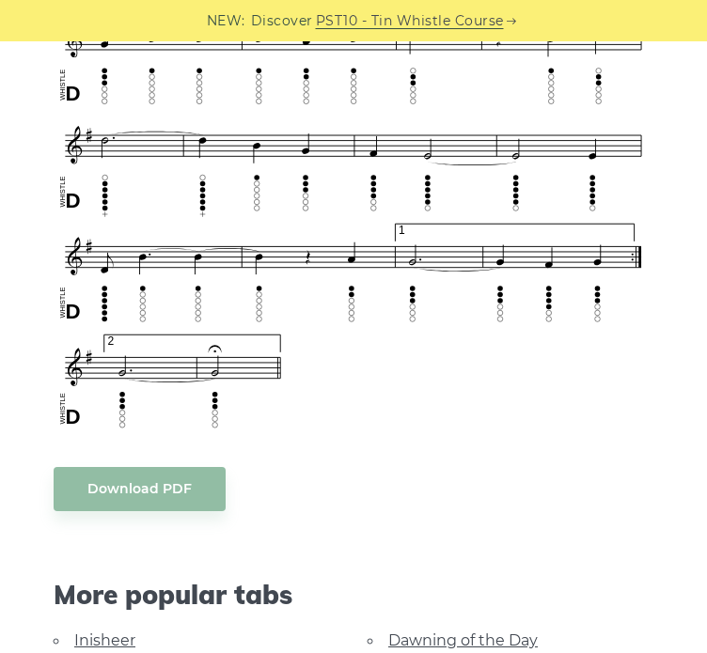
scroll to position [1221, 0]
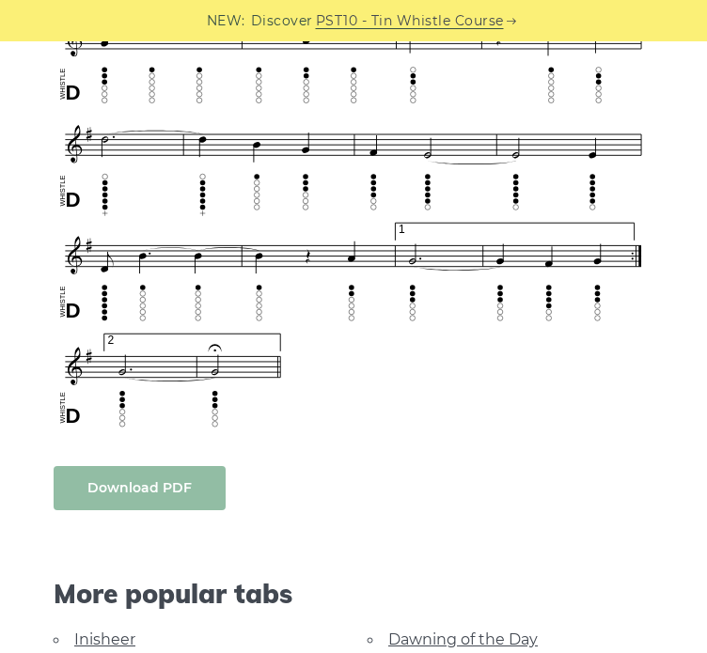
click at [174, 496] on link "Download PDF" at bounding box center [140, 488] width 172 height 44
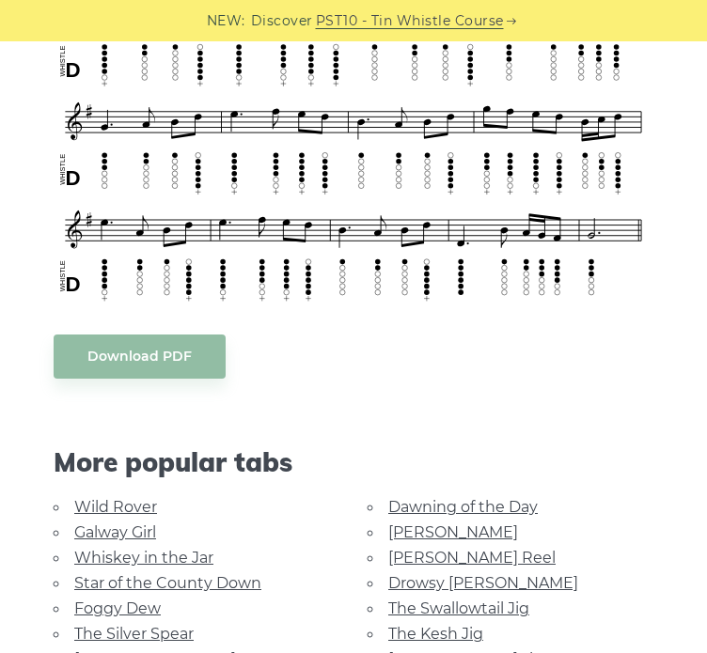
scroll to position [962, 0]
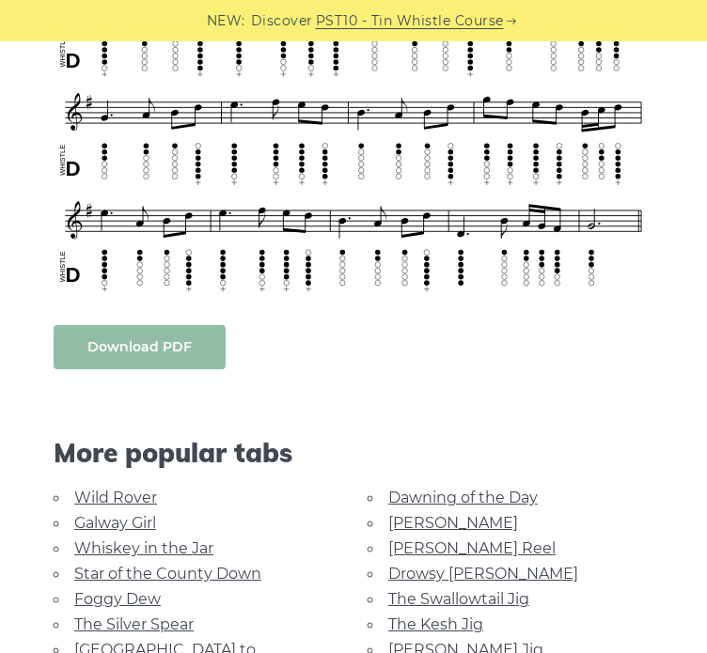
click at [172, 339] on link "Download PDF" at bounding box center [140, 347] width 172 height 44
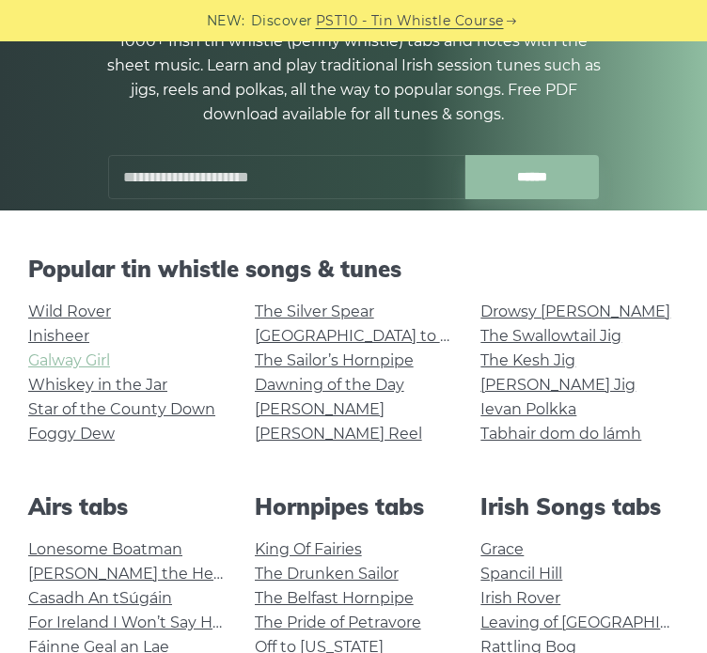
click at [91, 363] on link "Galway Girl" at bounding box center [69, 360] width 82 height 18
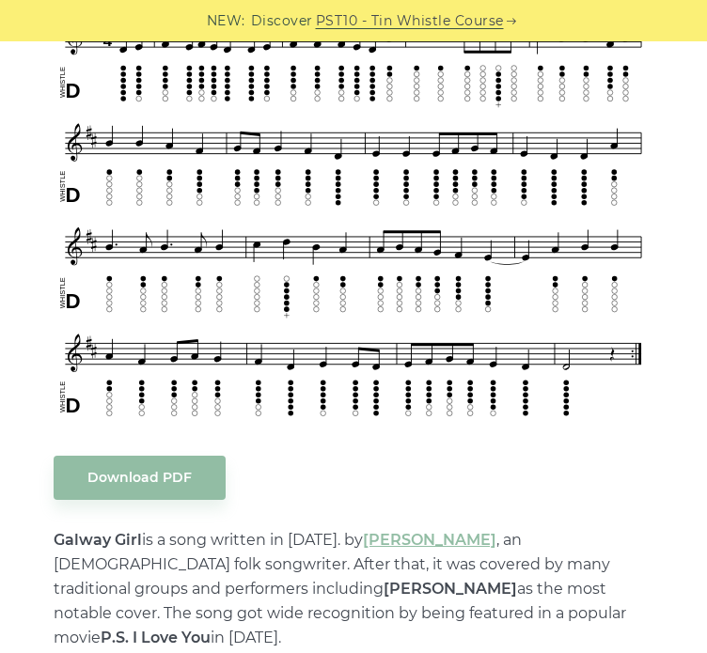
scroll to position [592, 0]
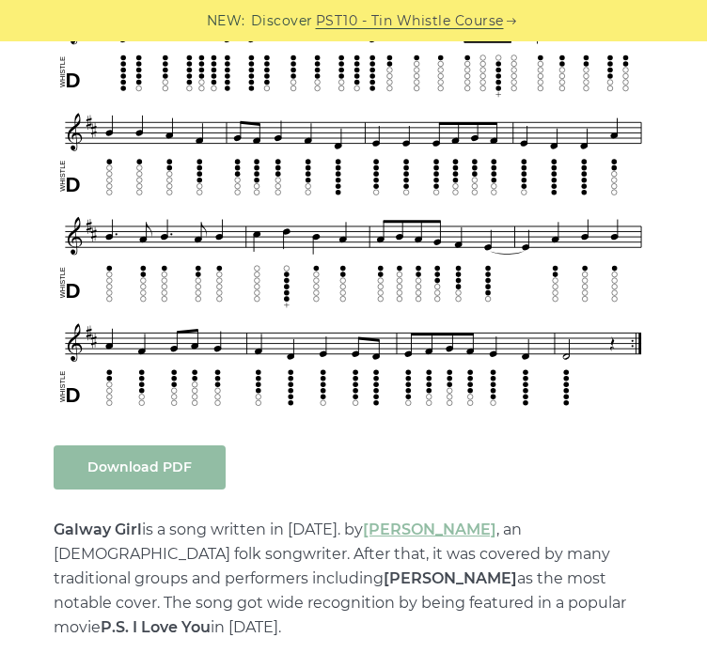
click at [183, 461] on link "Download PDF" at bounding box center [140, 467] width 172 height 44
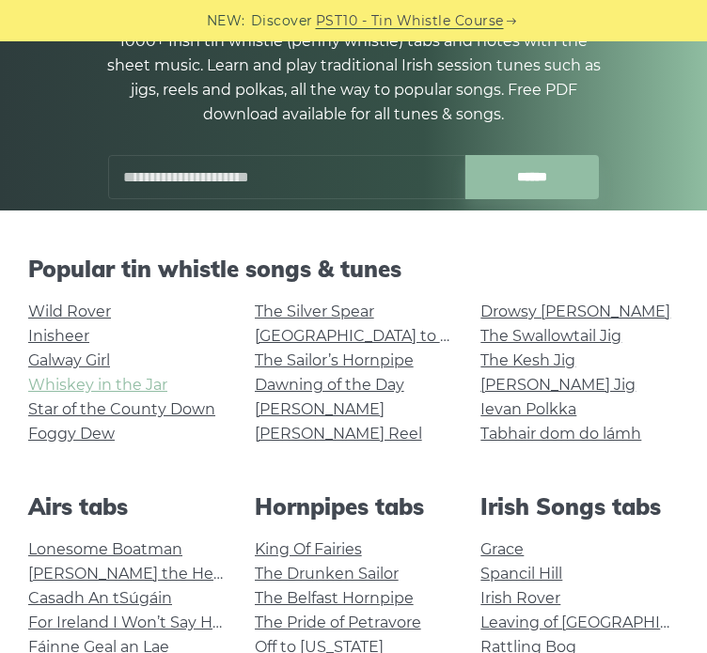
click at [110, 390] on link "Whiskey in the Jar" at bounding box center [97, 385] width 139 height 18
click at [89, 427] on link "Foggy Dew" at bounding box center [71, 434] width 86 height 18
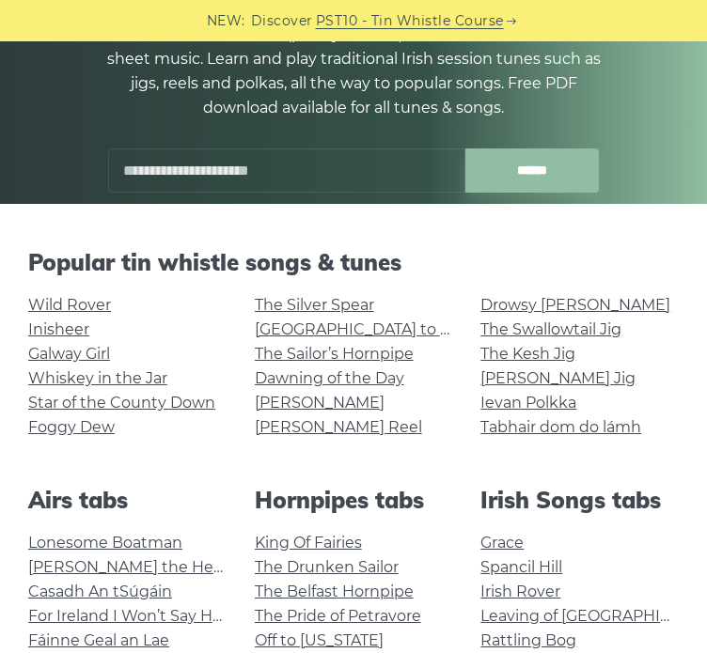
scroll to position [235, 0]
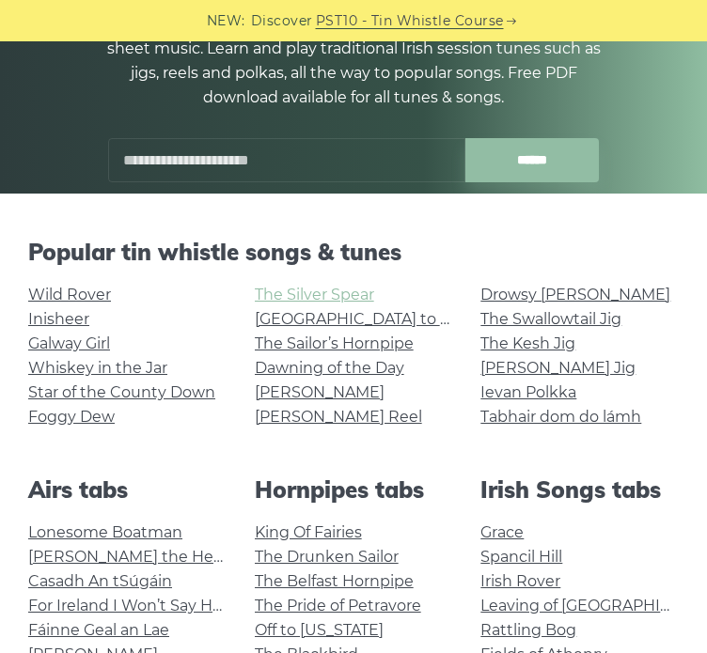
click at [341, 297] on link "The Silver Spear" at bounding box center [314, 295] width 119 height 18
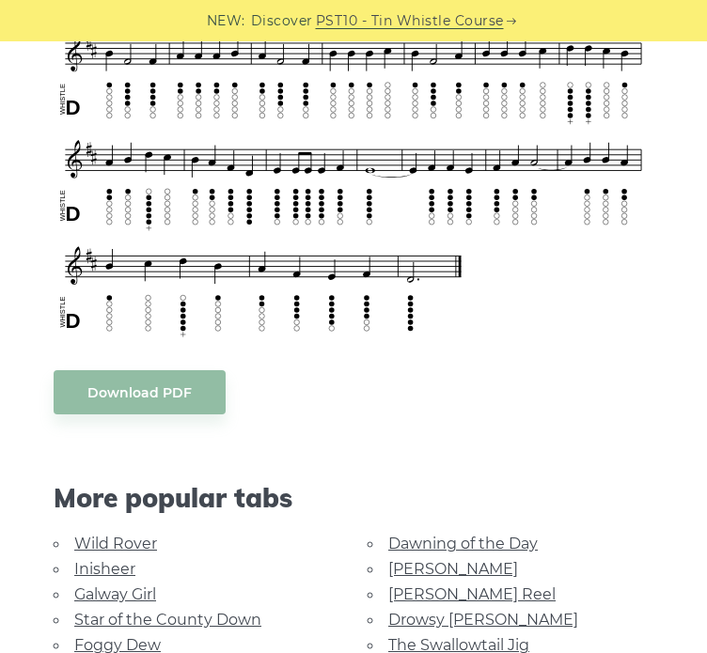
scroll to position [676, 0]
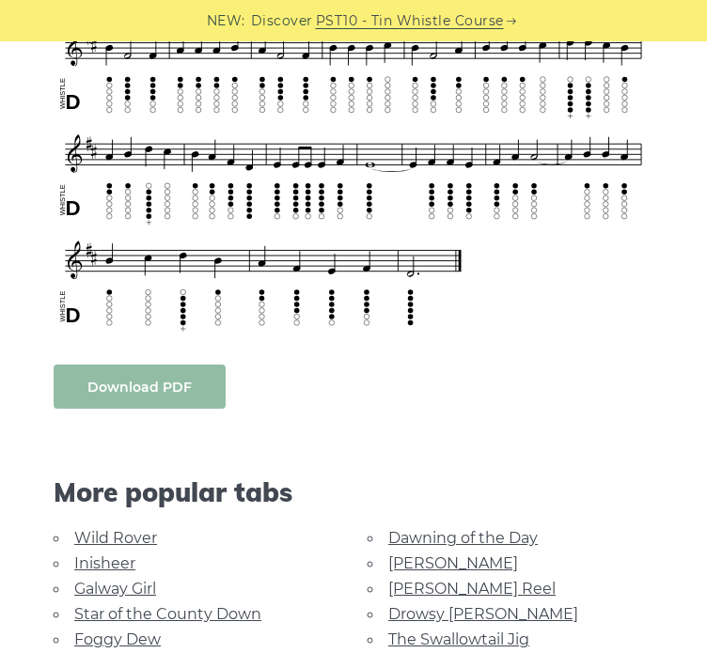
click at [149, 401] on link "Download PDF" at bounding box center [140, 387] width 172 height 44
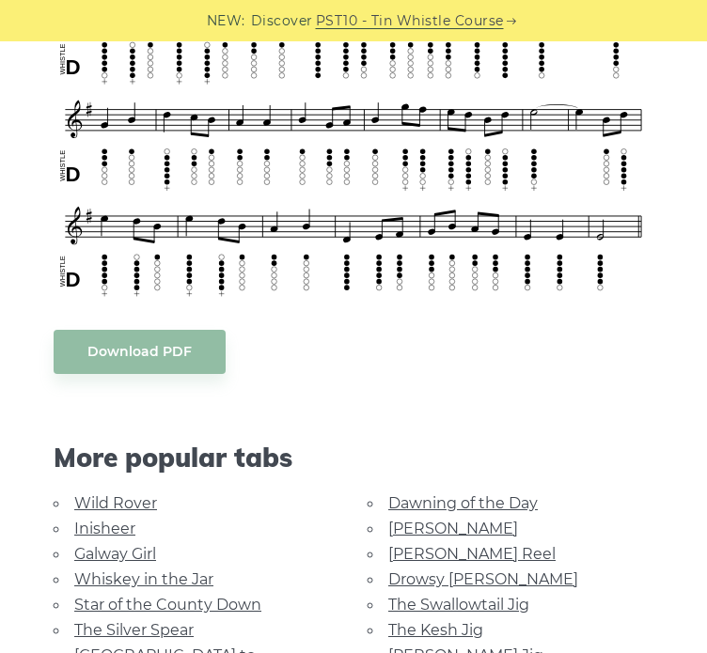
scroll to position [710, 0]
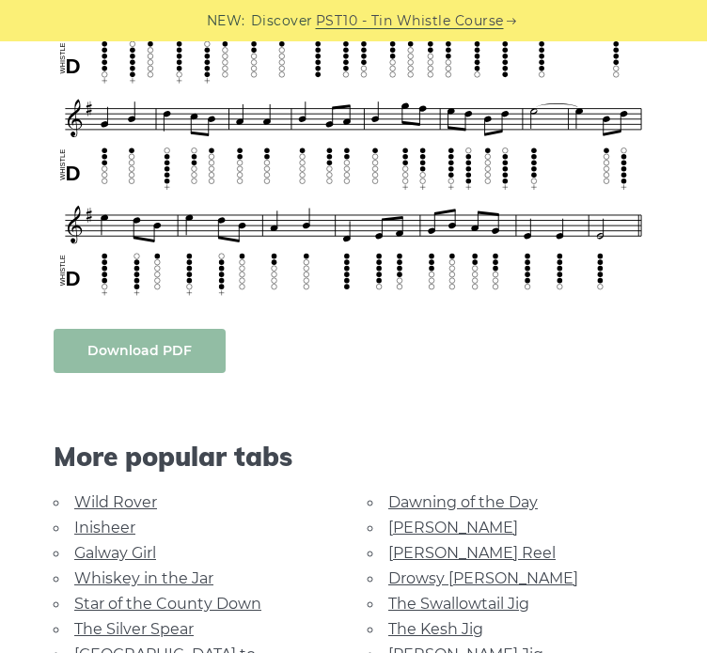
click at [170, 343] on link "Download PDF" at bounding box center [140, 351] width 172 height 44
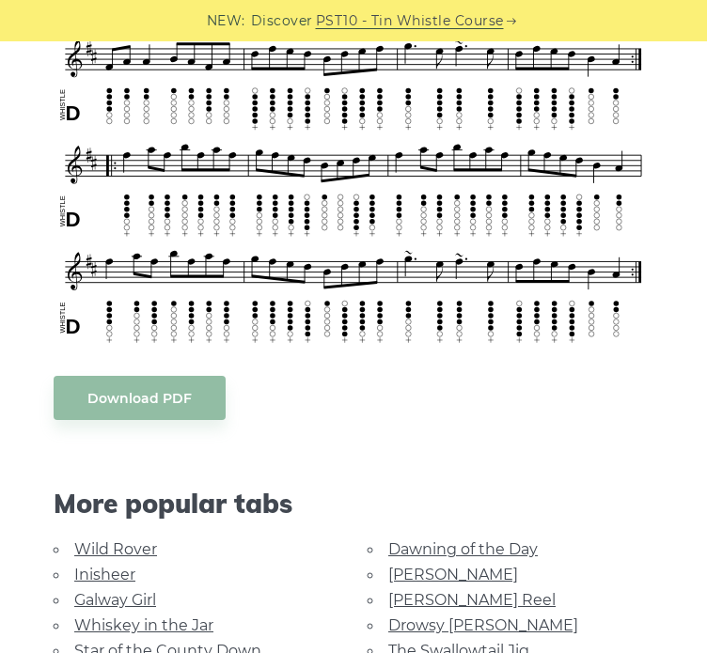
scroll to position [667, 0]
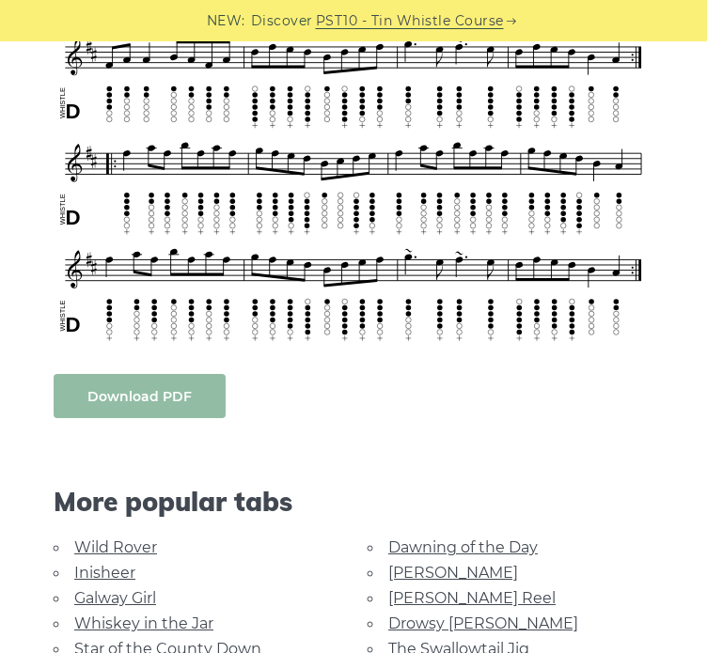
click at [165, 396] on link "Download PDF" at bounding box center [140, 396] width 172 height 44
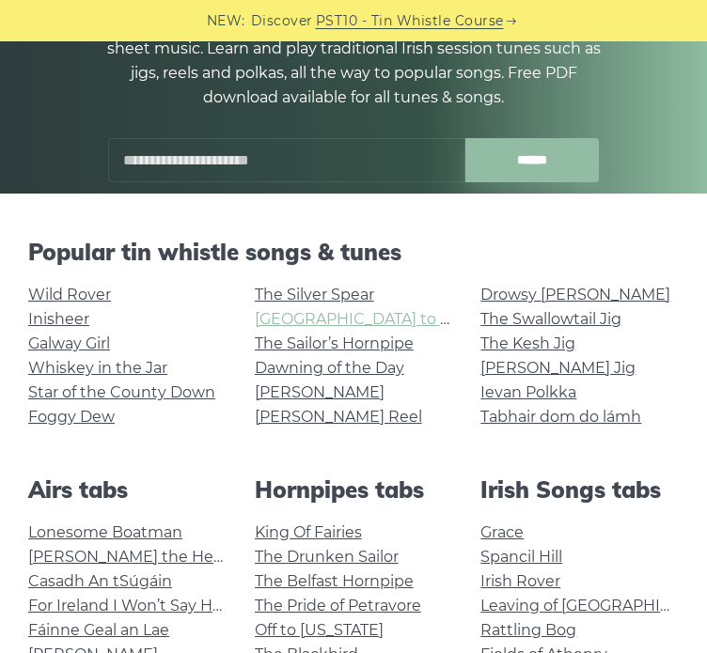
click at [324, 315] on link "[GEOGRAPHIC_DATA] to [GEOGRAPHIC_DATA]" at bounding box center [428, 319] width 347 height 18
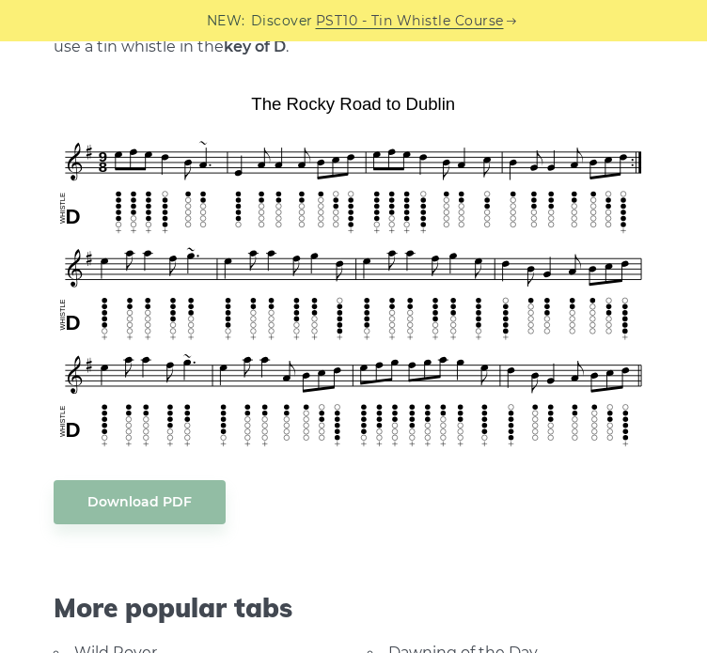
scroll to position [646, 0]
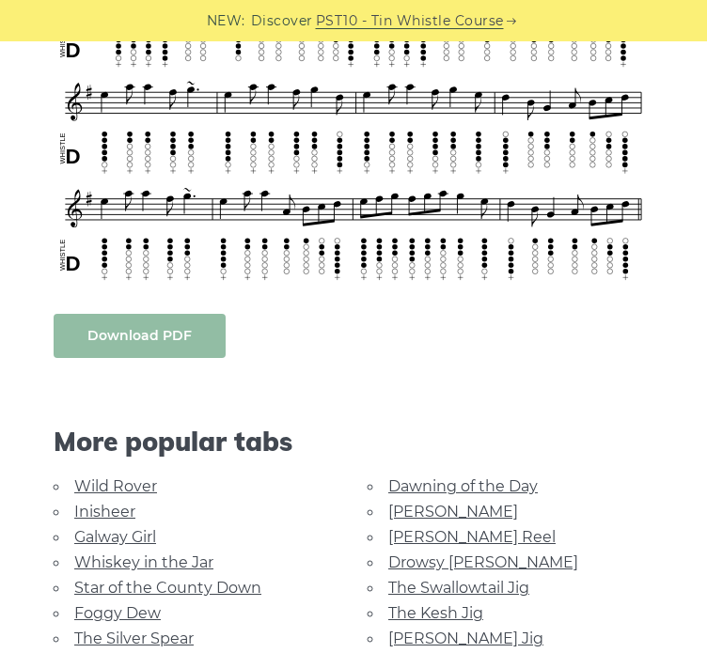
click at [177, 314] on link "Download PDF" at bounding box center [140, 336] width 172 height 44
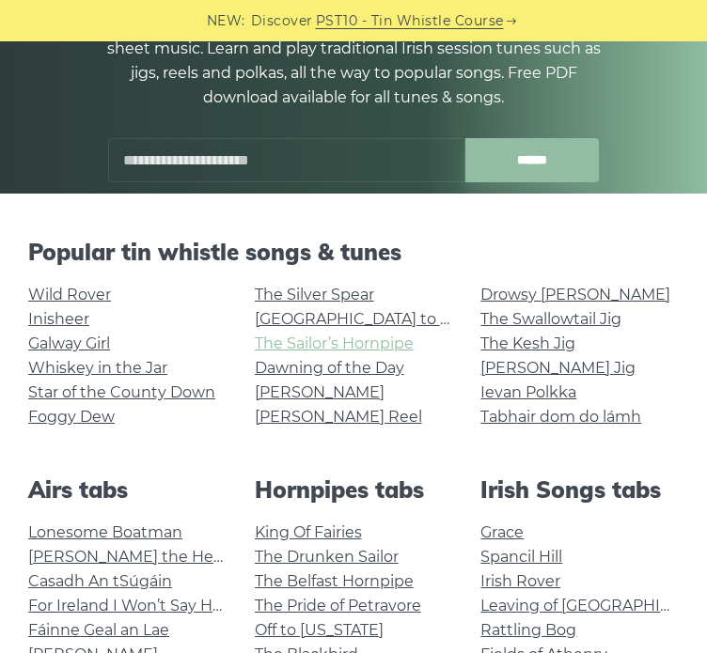
drag, startPoint x: 0, startPoint y: 0, endPoint x: 318, endPoint y: 339, distance: 464.6
click at [318, 339] on link "The Sailor’s Hornpipe" at bounding box center [334, 343] width 159 height 18
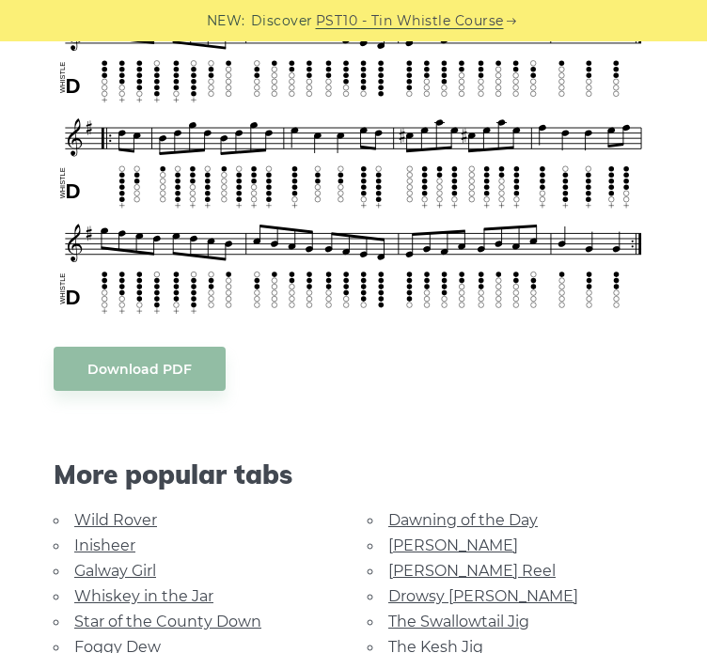
scroll to position [733, 0]
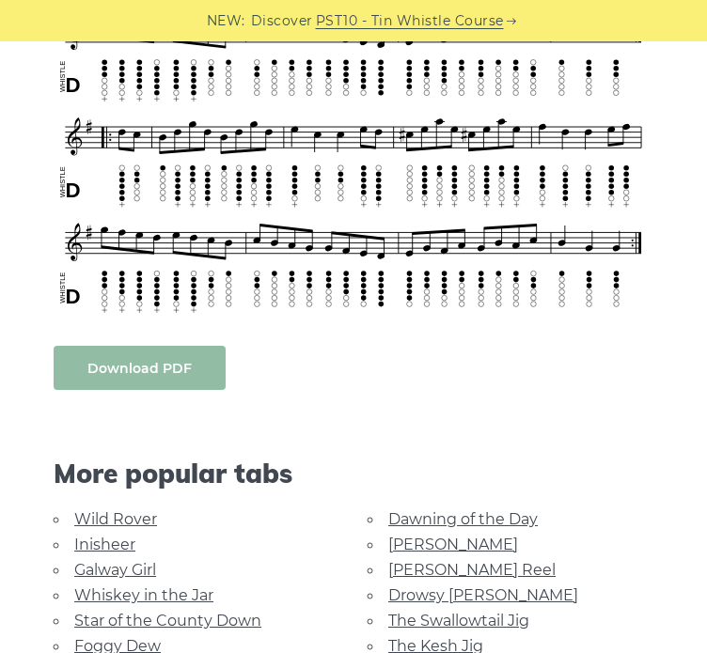
click at [154, 365] on link "Download PDF" at bounding box center [140, 368] width 172 height 44
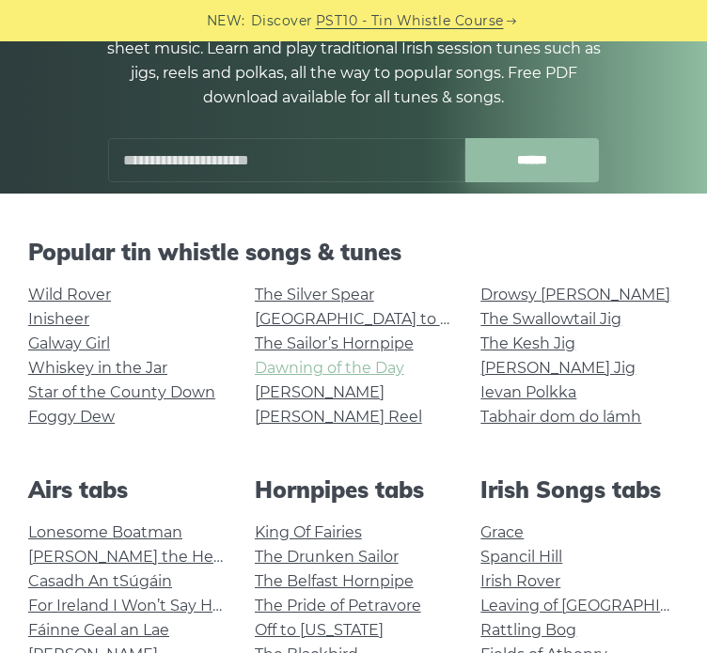
click at [325, 373] on link "Dawning of the Day" at bounding box center [329, 368] width 149 height 18
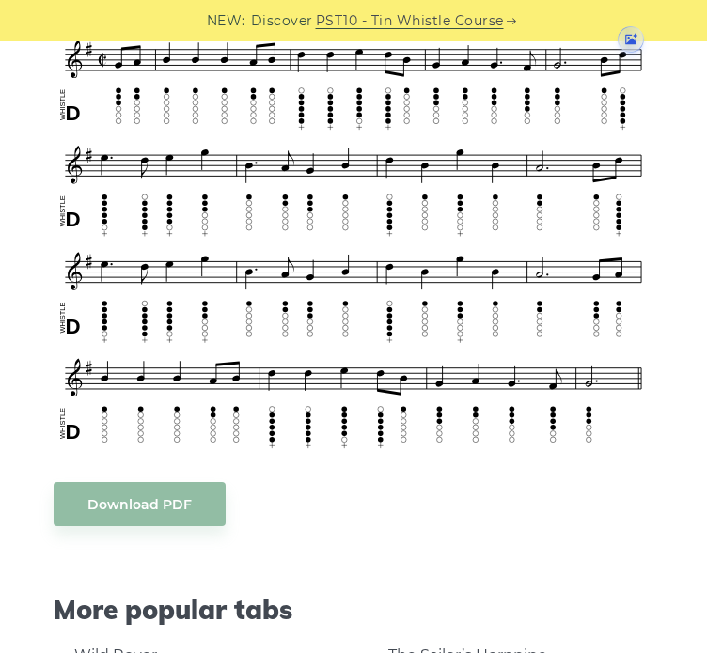
scroll to position [581, 0]
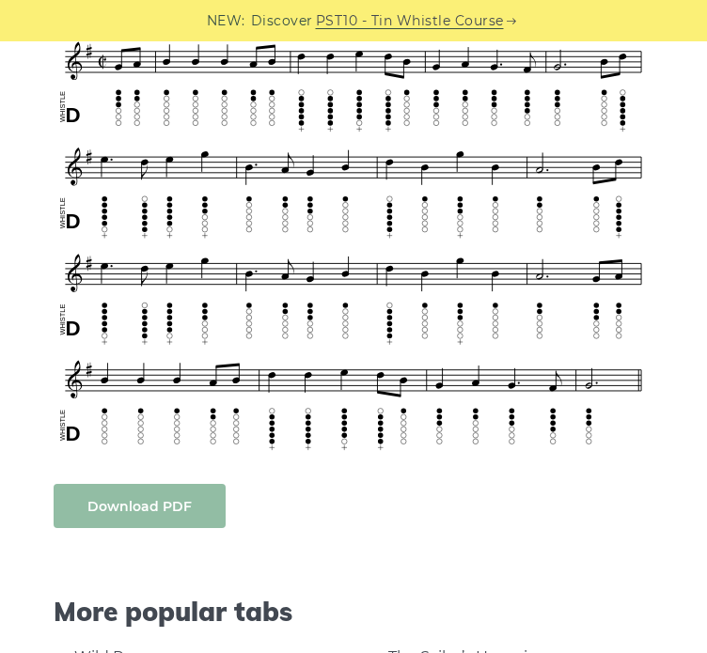
click at [162, 518] on link "Download PDF" at bounding box center [140, 506] width 172 height 44
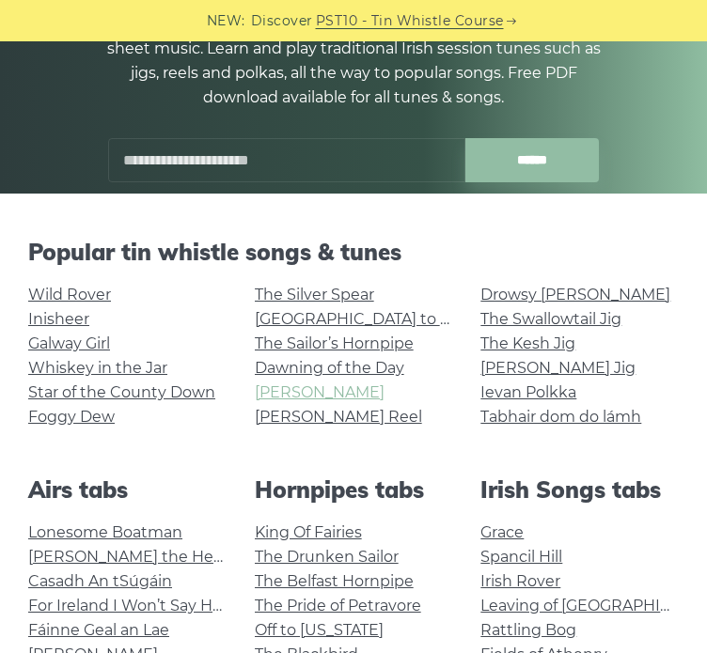
click at [289, 394] on link "[PERSON_NAME]" at bounding box center [320, 392] width 130 height 18
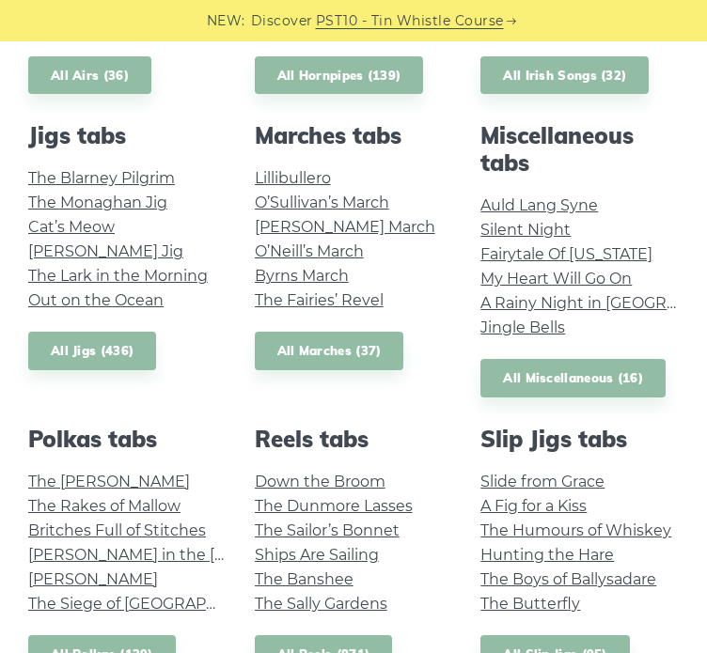
scroll to position [865, 0]
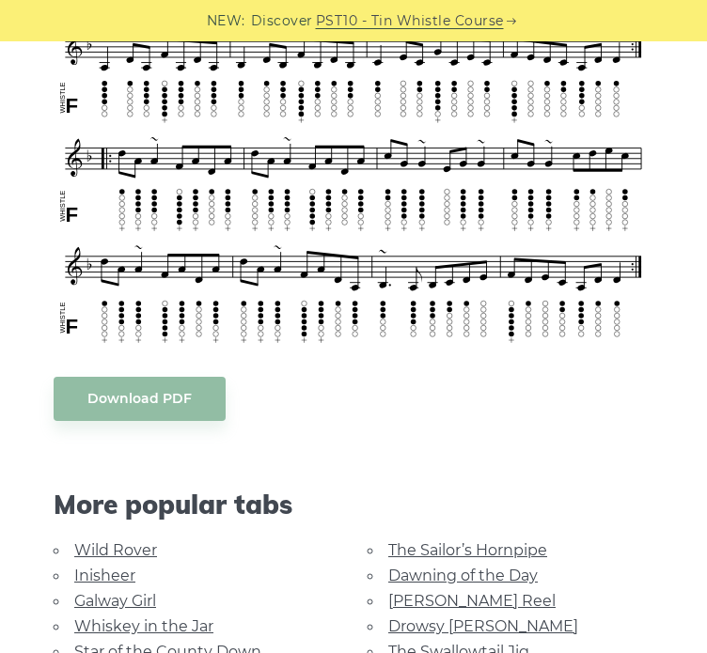
scroll to position [761, 0]
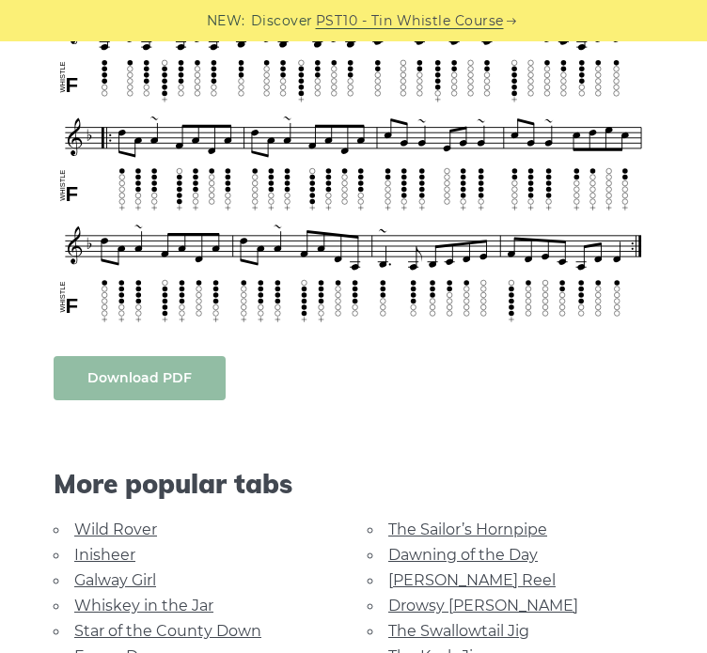
click at [102, 373] on link "Download PDF" at bounding box center [140, 378] width 172 height 44
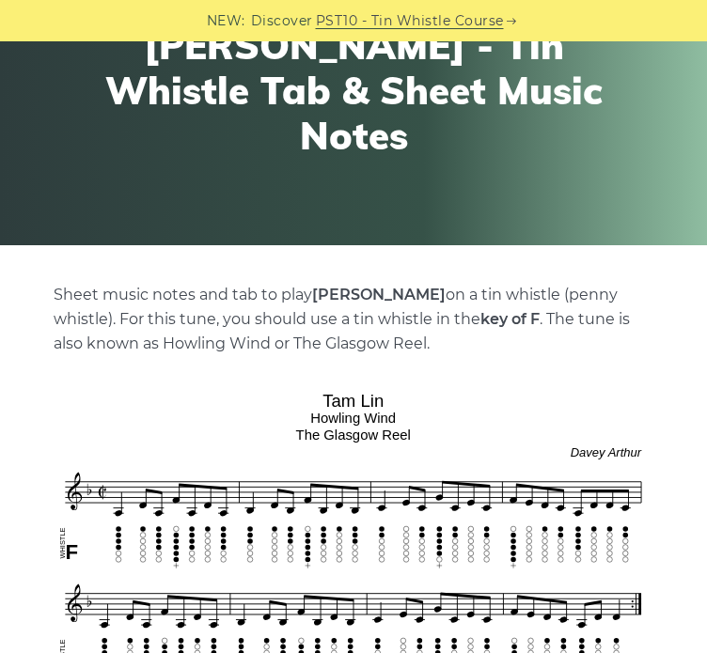
scroll to position [0, 0]
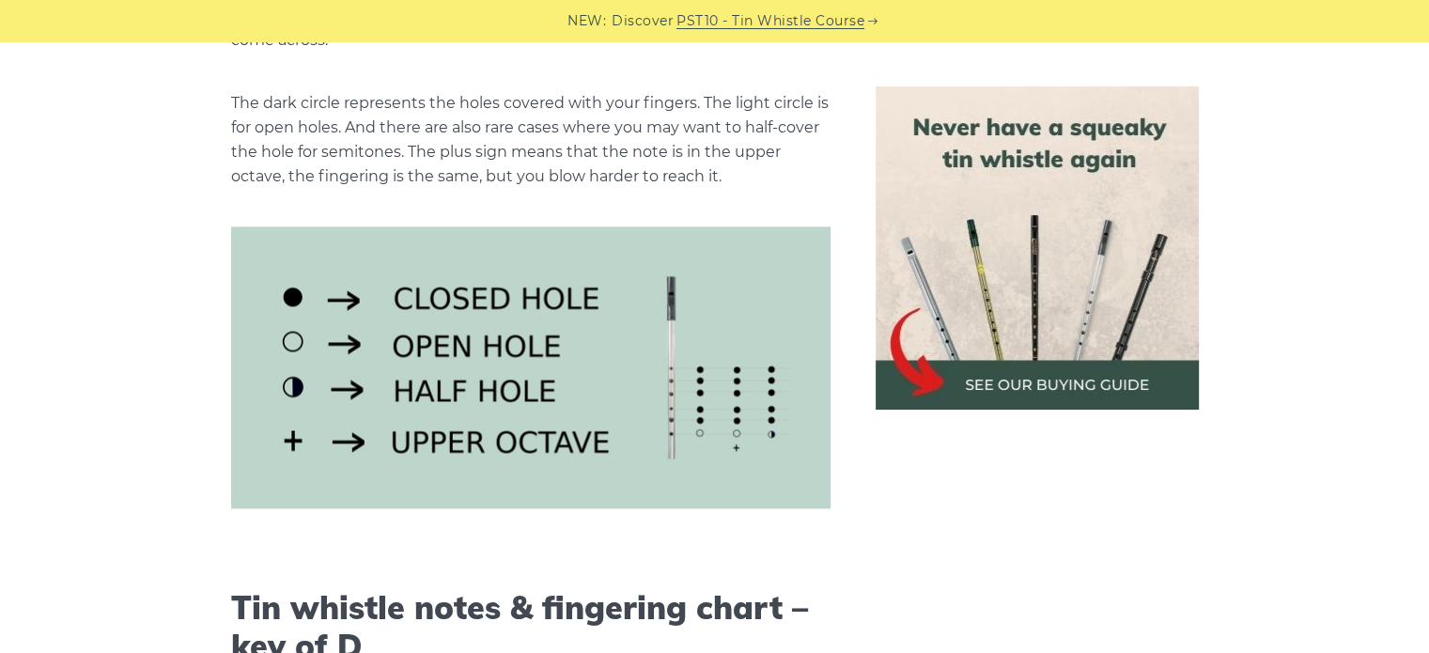
scroll to position [2458, 0]
